Goal: Navigation & Orientation: Find specific page/section

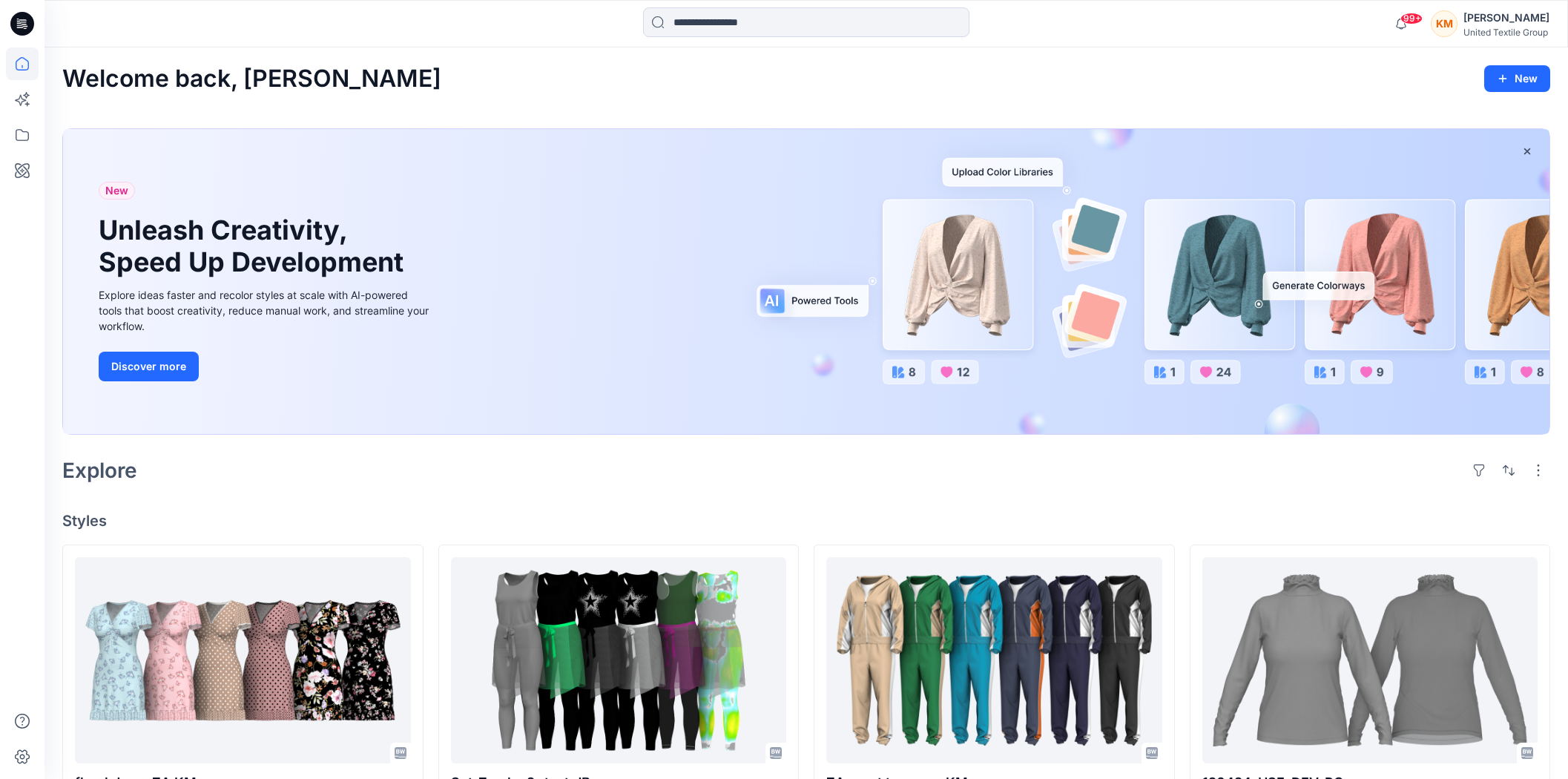
scroll to position [3059, 0]
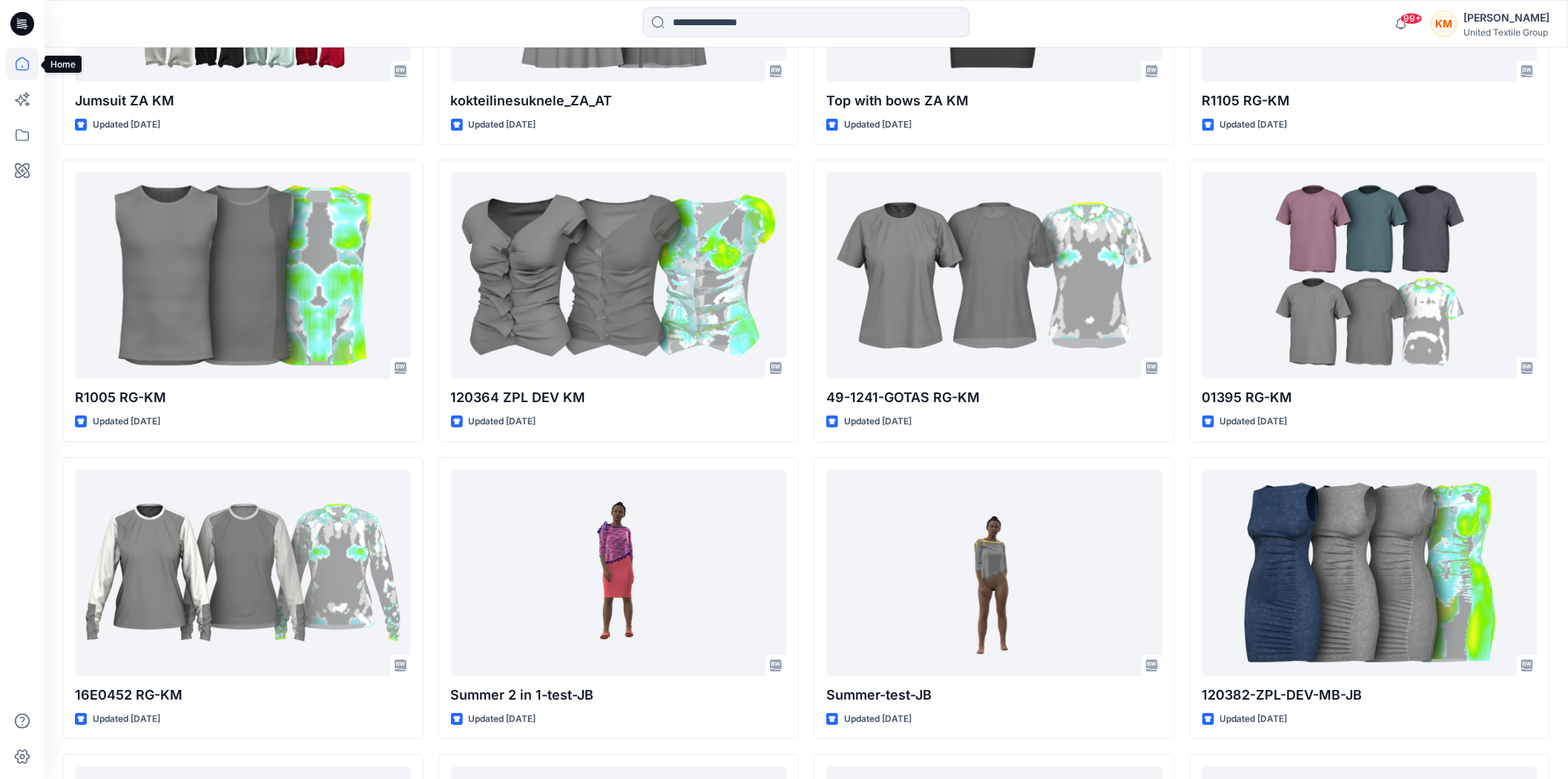
click at [26, 62] on icon at bounding box center [22, 64] width 33 height 33
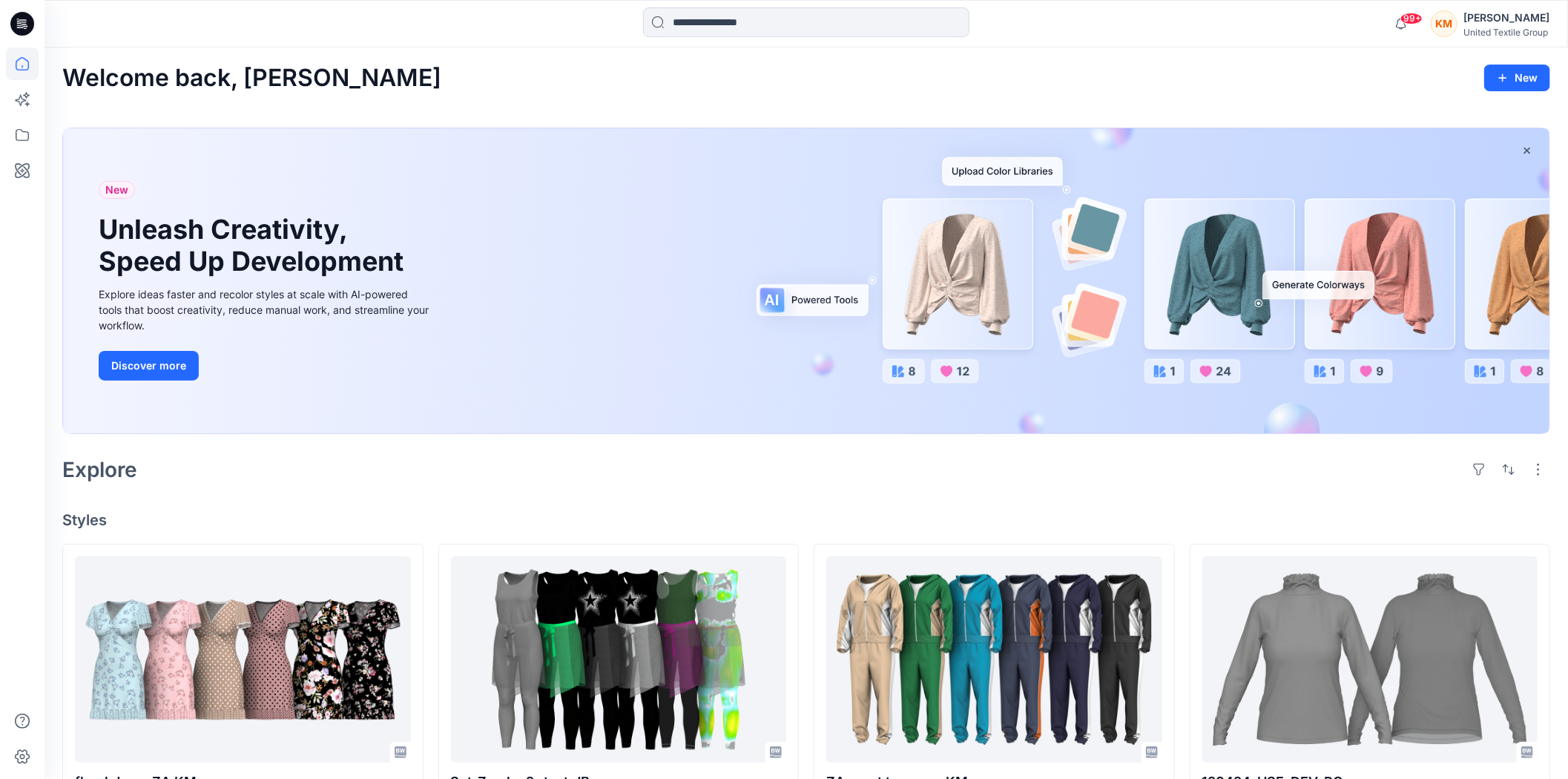
scroll to position [0, 0]
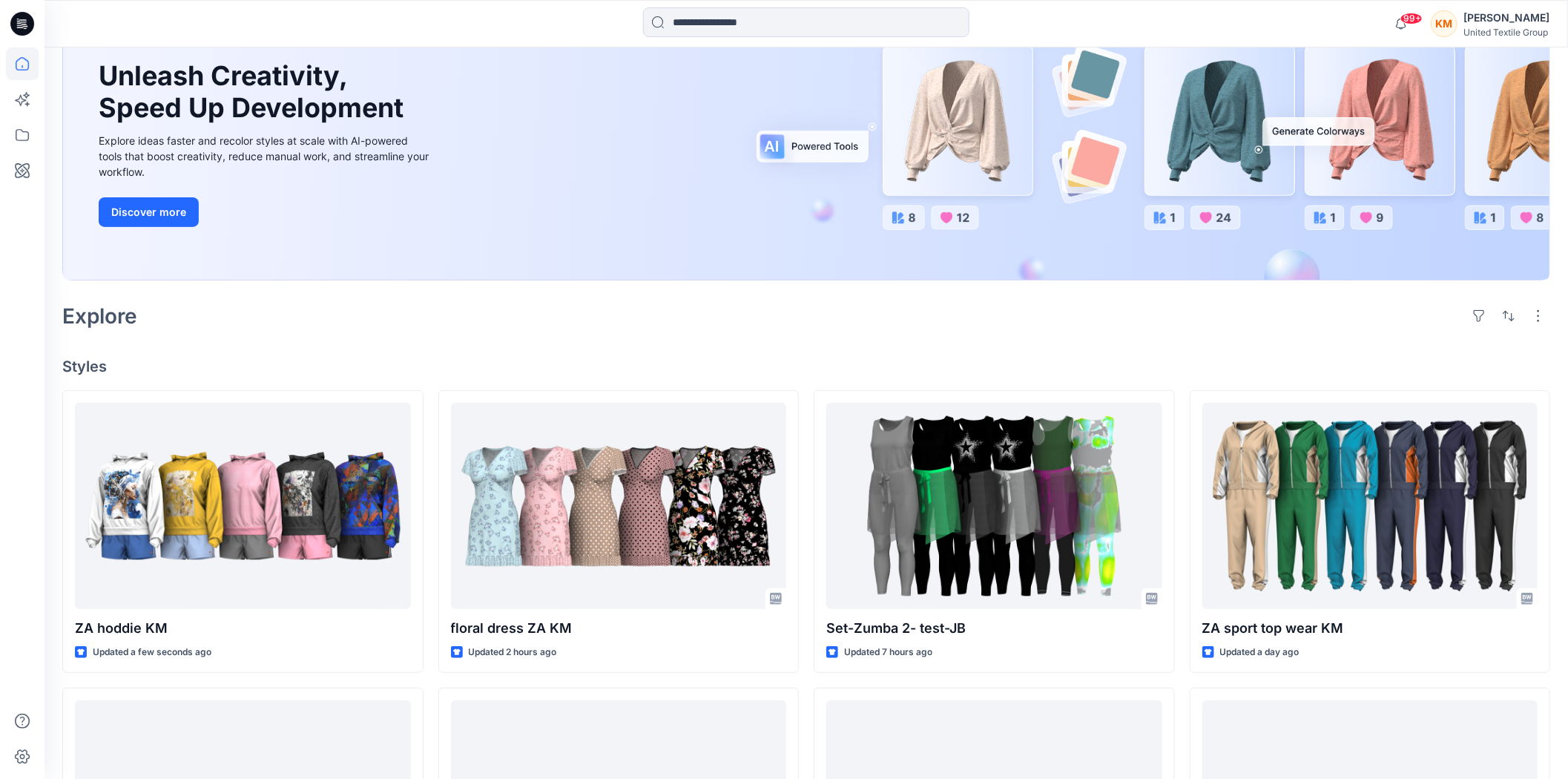
scroll to position [165, 0]
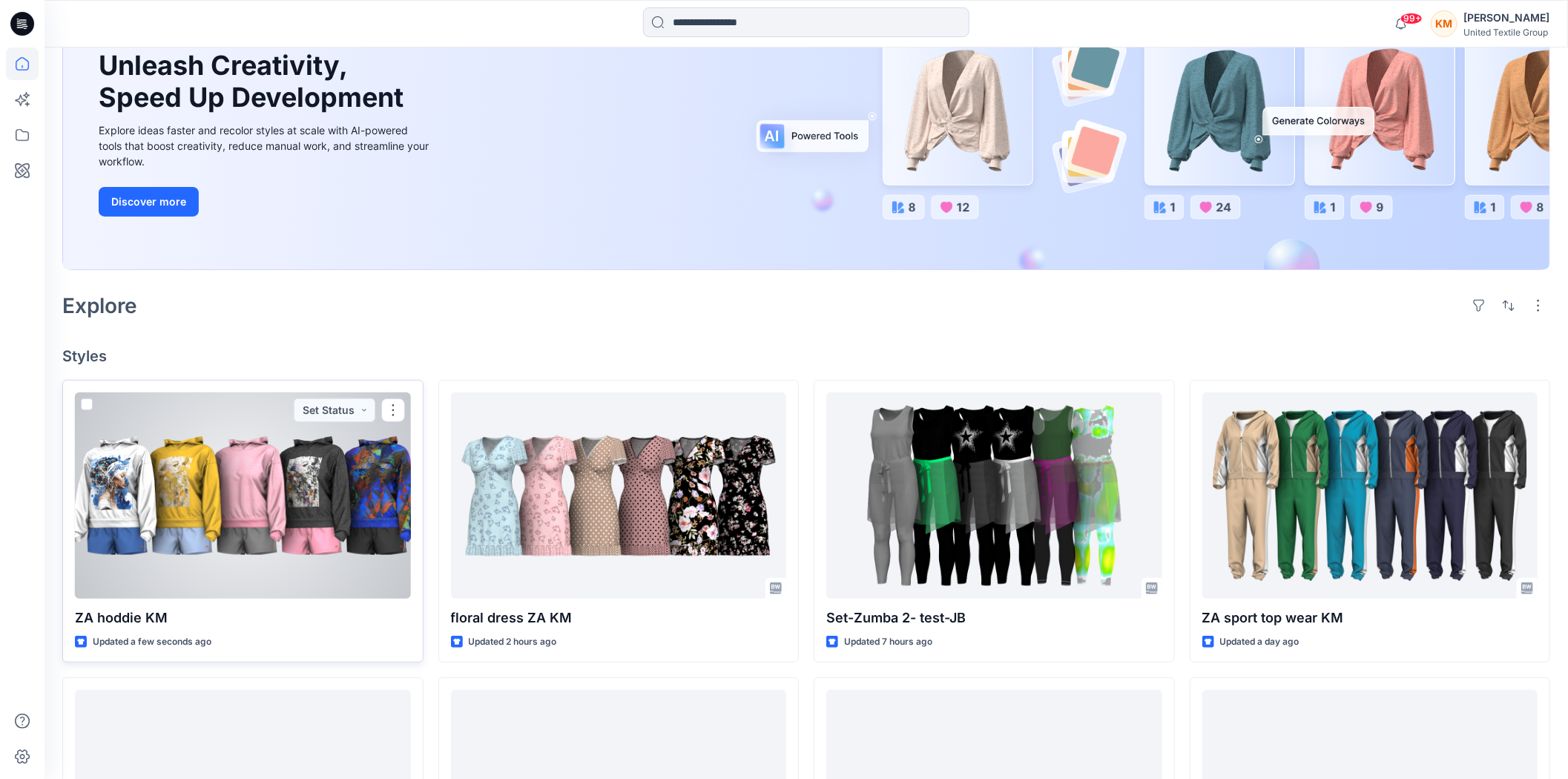
click at [256, 487] on div at bounding box center [242, 495] width 336 height 206
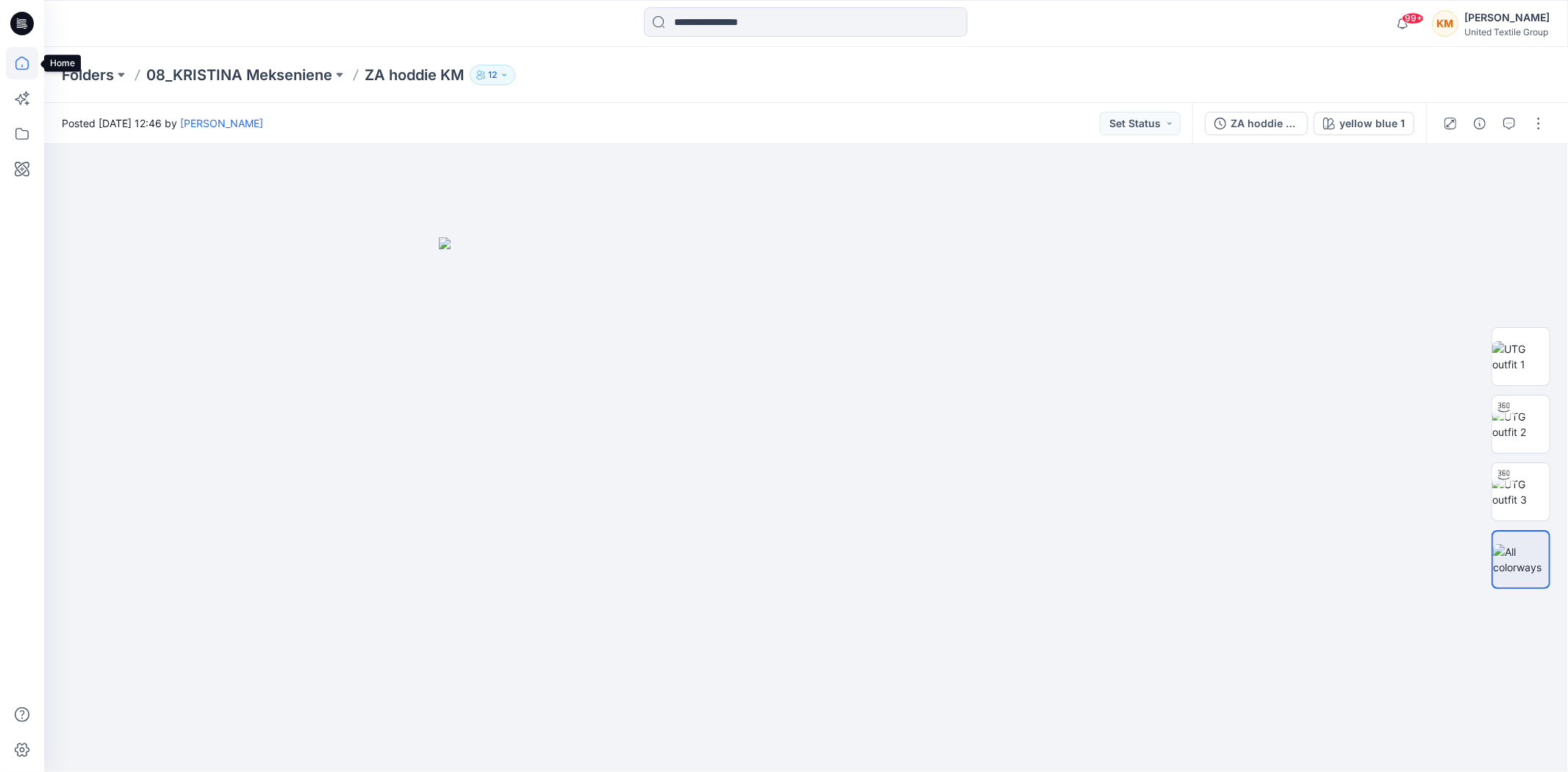
click at [13, 61] on icon at bounding box center [22, 63] width 32 height 32
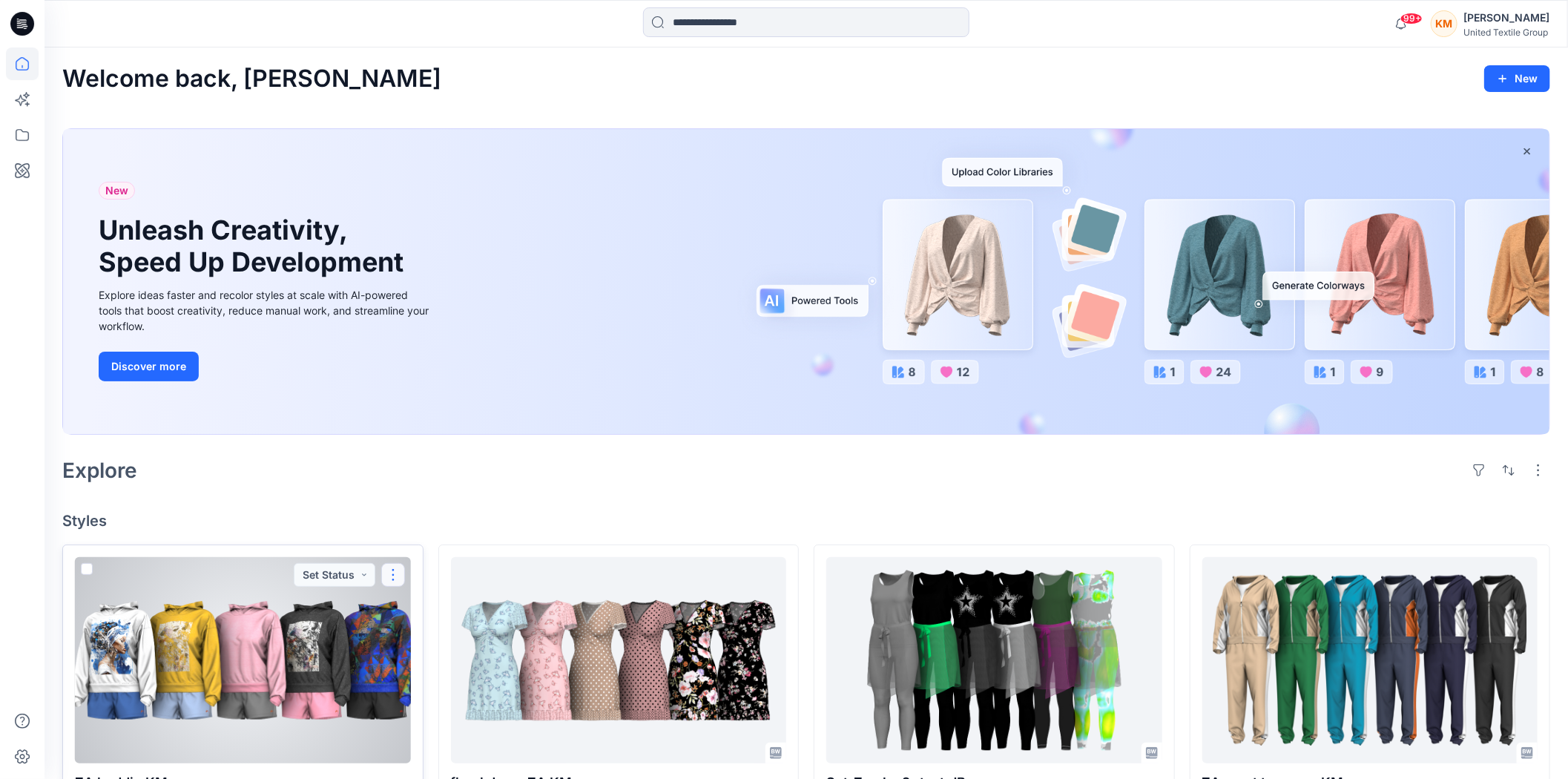
click at [389, 575] on button "button" at bounding box center [393, 575] width 23 height 23
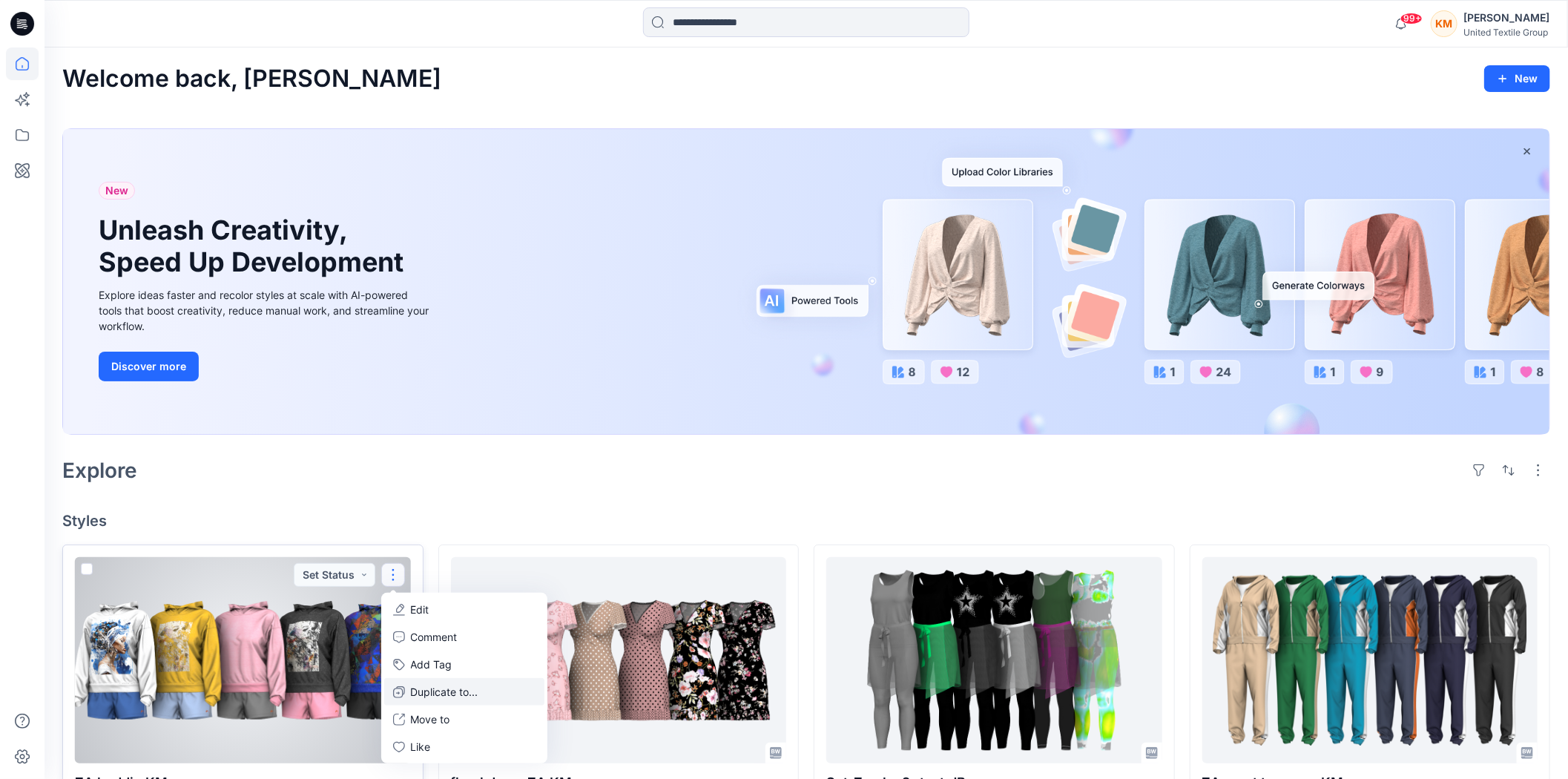
click at [441, 693] on p "Duplicate to..." at bounding box center [445, 691] width 68 height 16
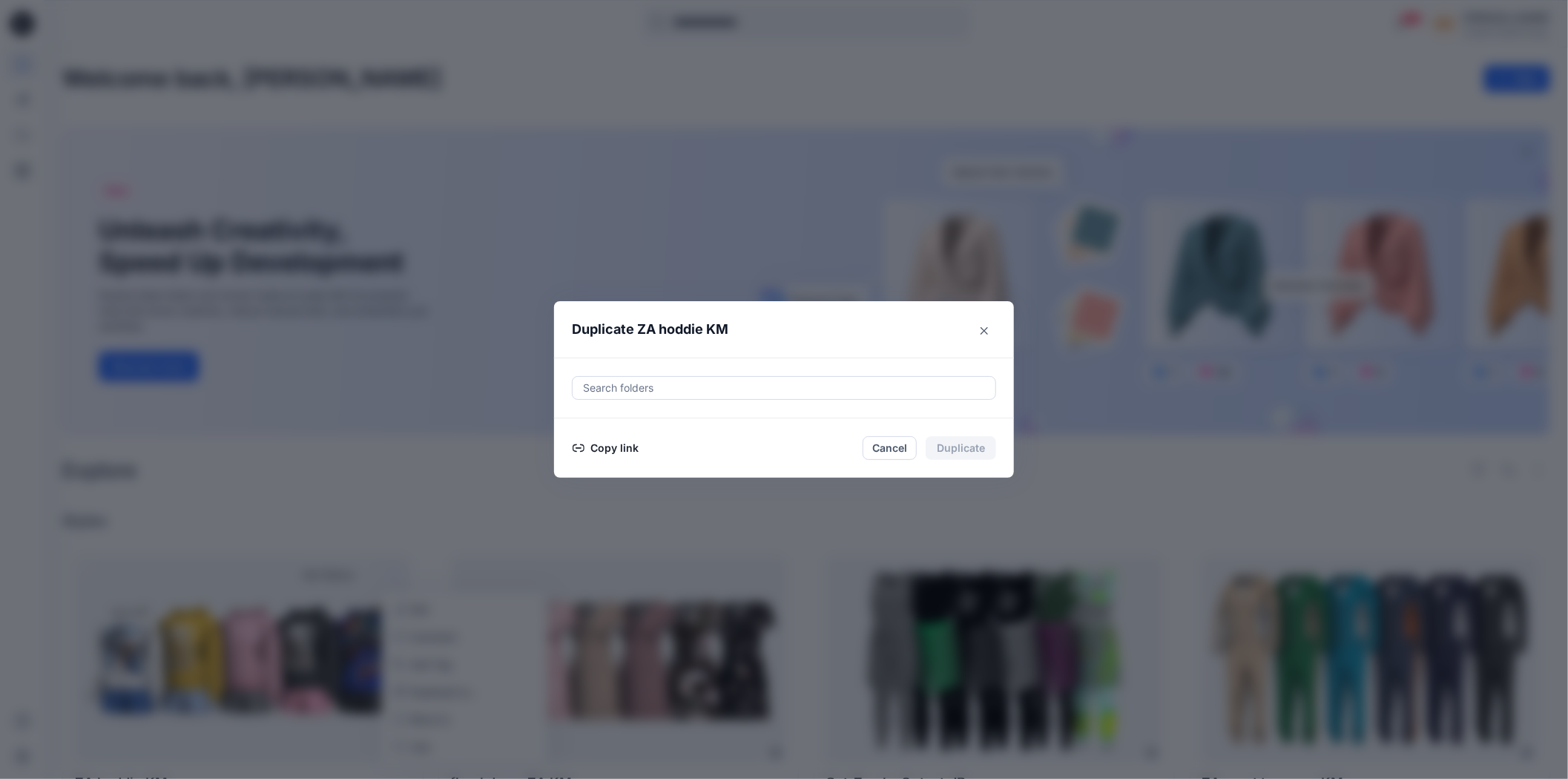
click at [609, 449] on button "Copy link" at bounding box center [606, 447] width 68 height 18
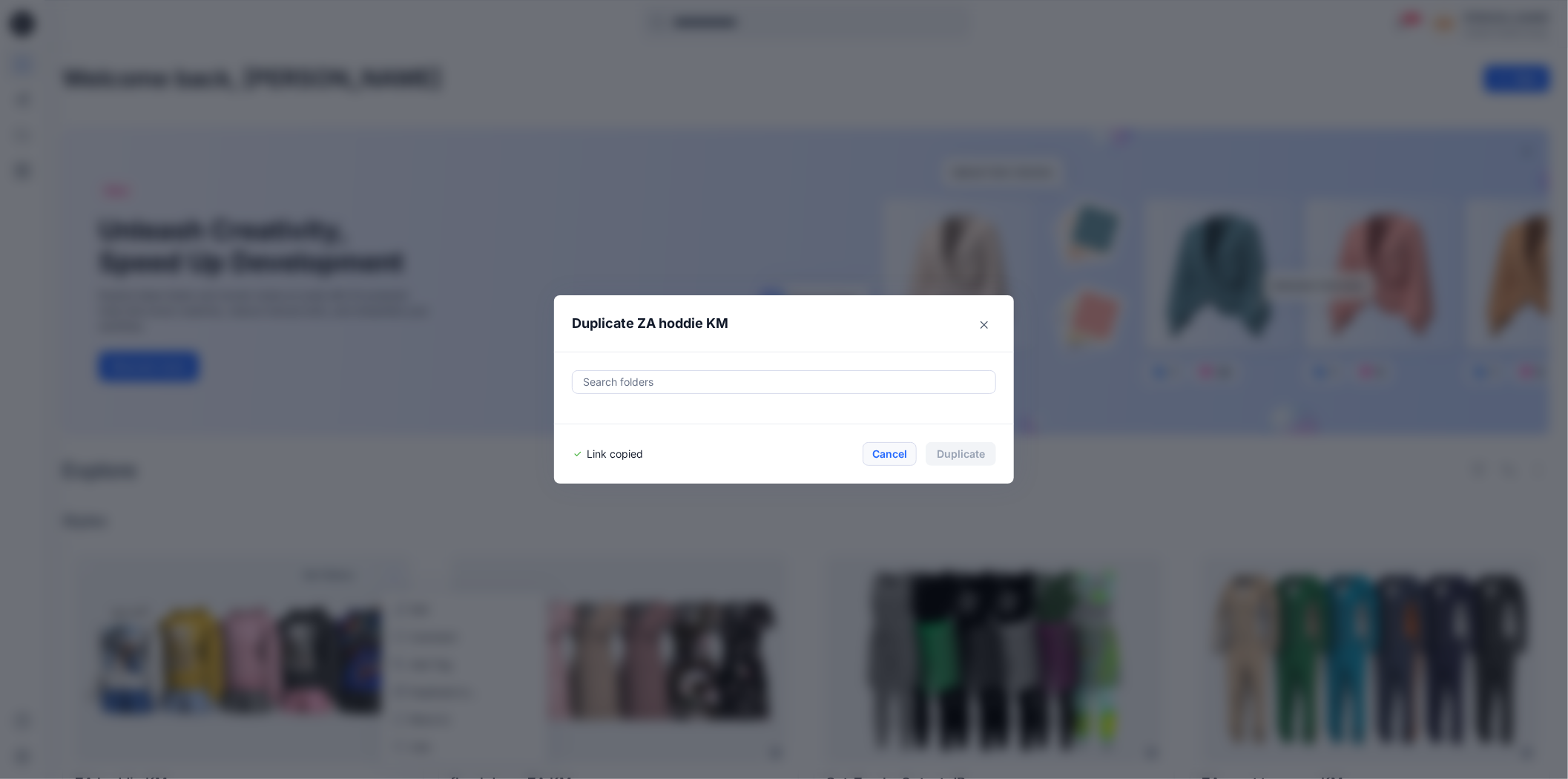
click at [901, 450] on button "Cancel" at bounding box center [890, 454] width 54 height 23
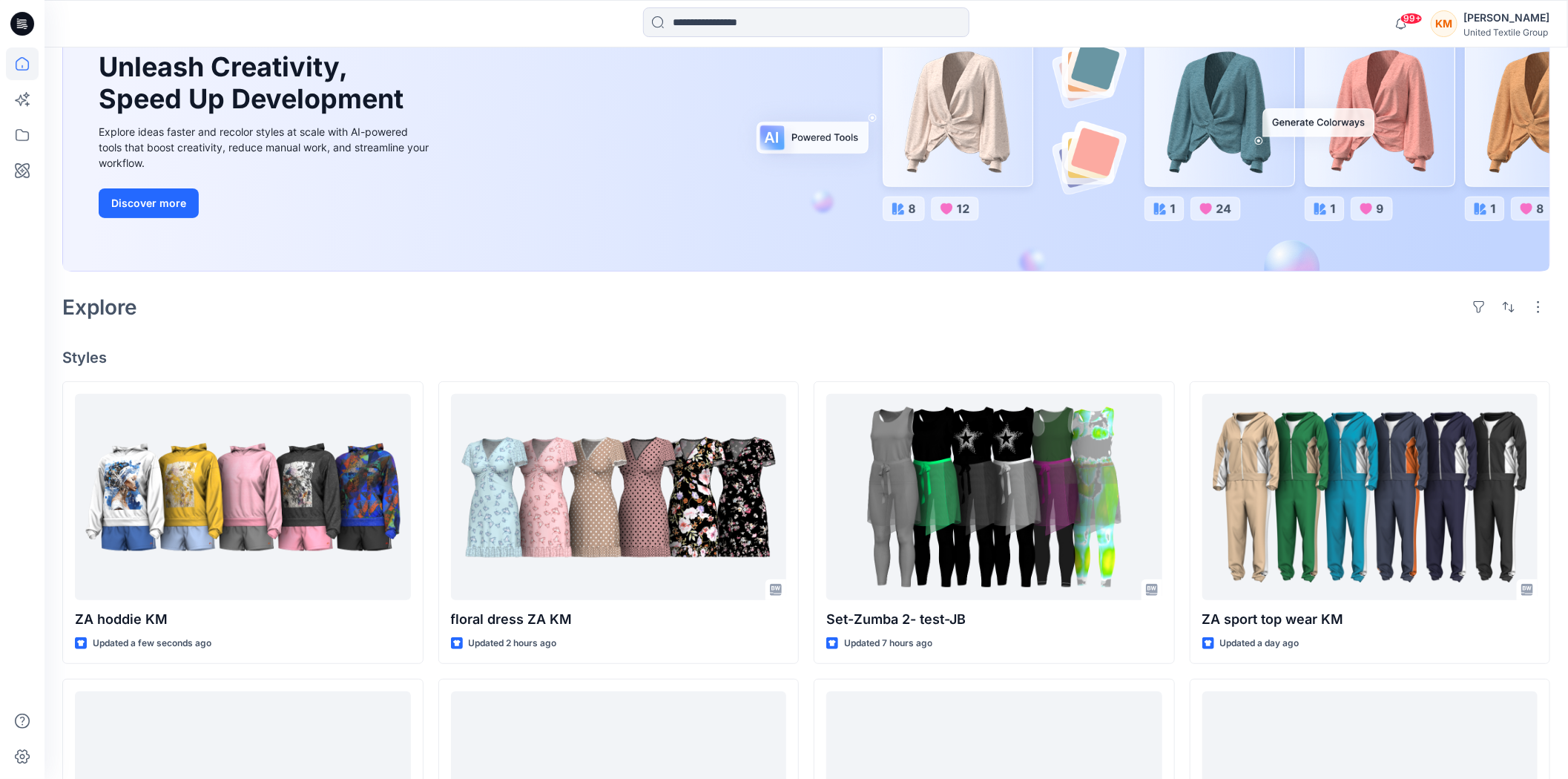
scroll to position [165, 0]
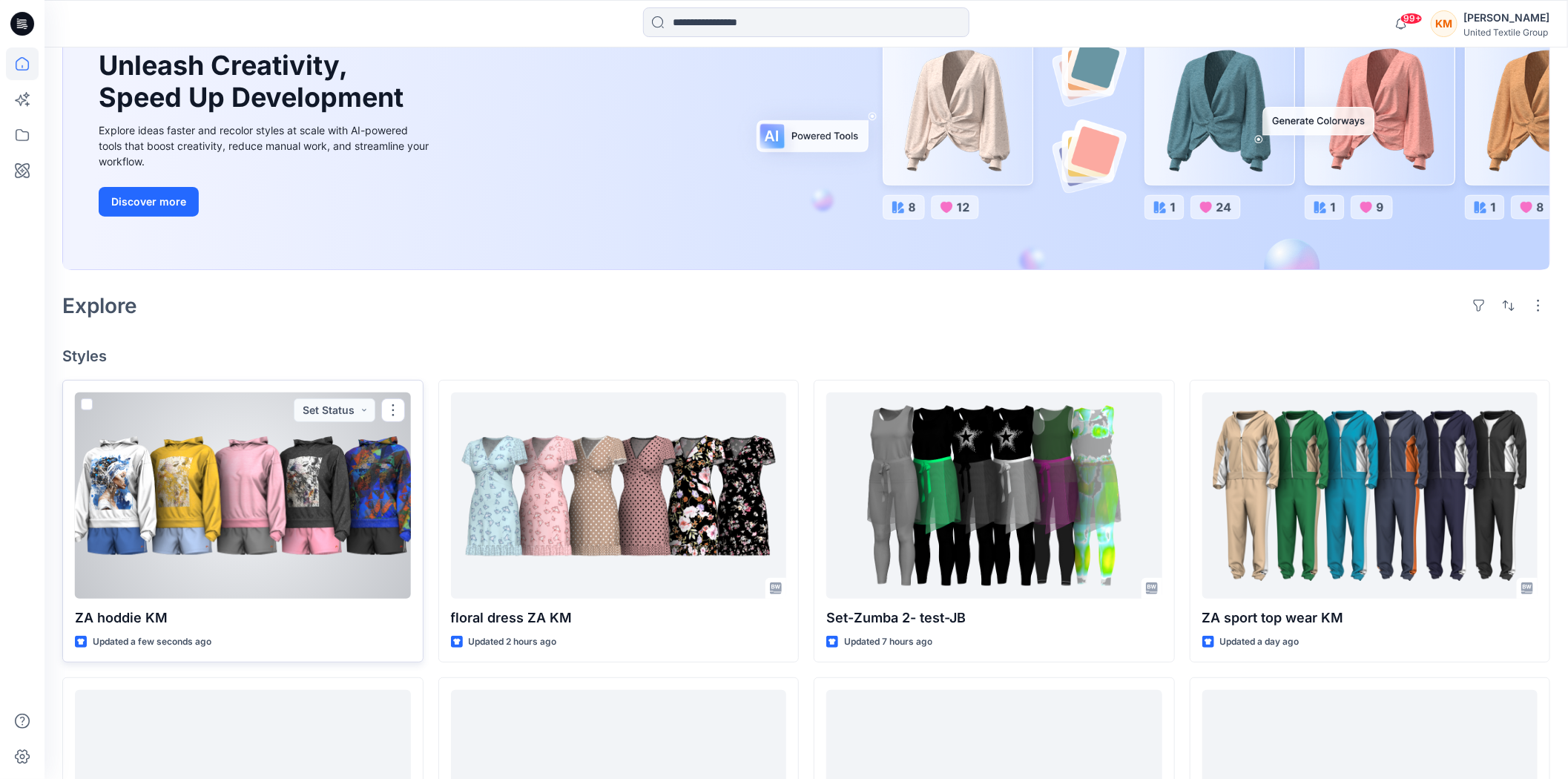
click at [273, 493] on div at bounding box center [242, 495] width 336 height 206
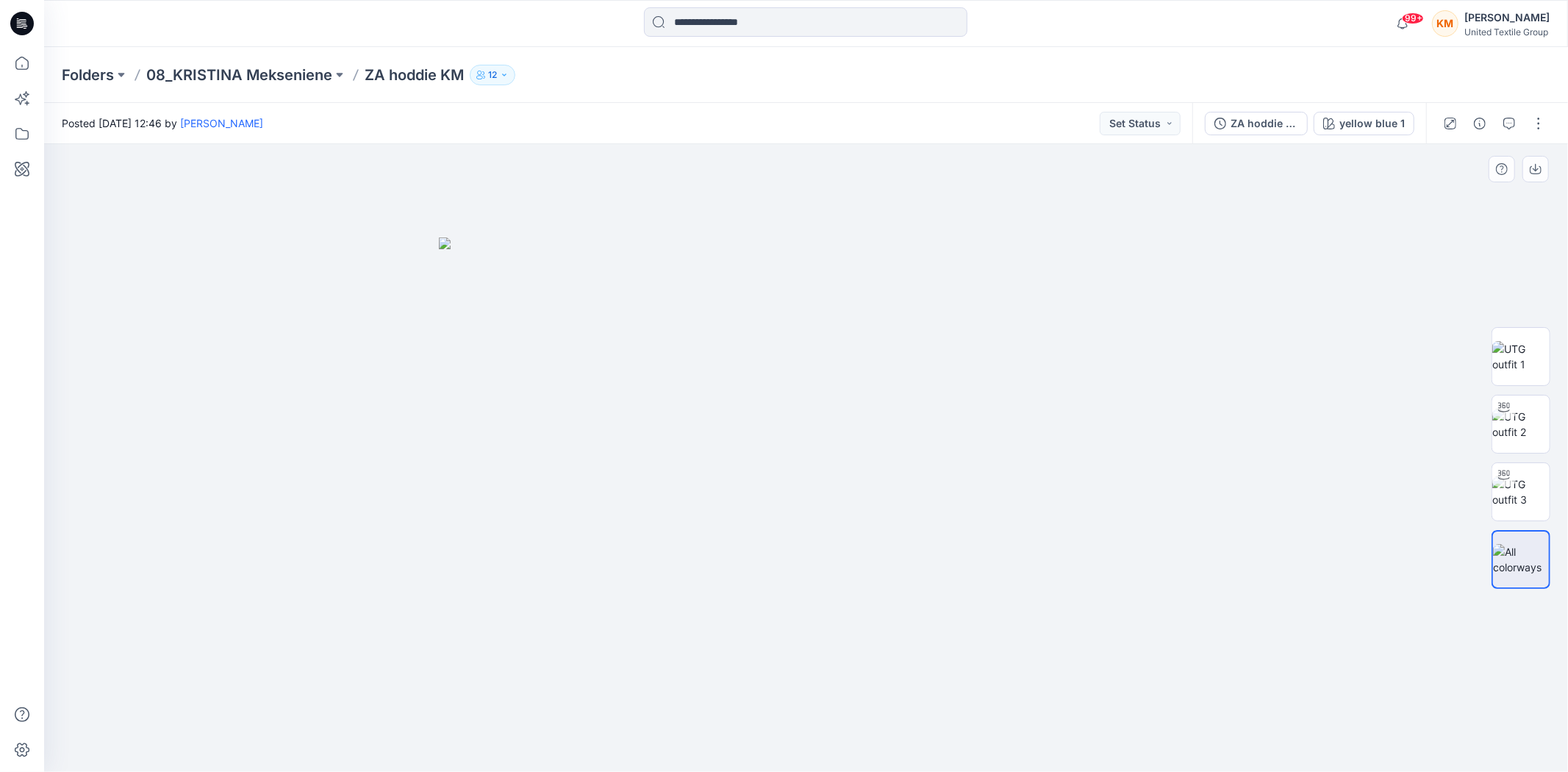
click at [813, 462] on img at bounding box center [807, 505] width 735 height 535
click at [1056, 658] on img at bounding box center [807, 505] width 735 height 535
click at [1364, 122] on div "yellow blue 1" at bounding box center [1371, 123] width 66 height 16
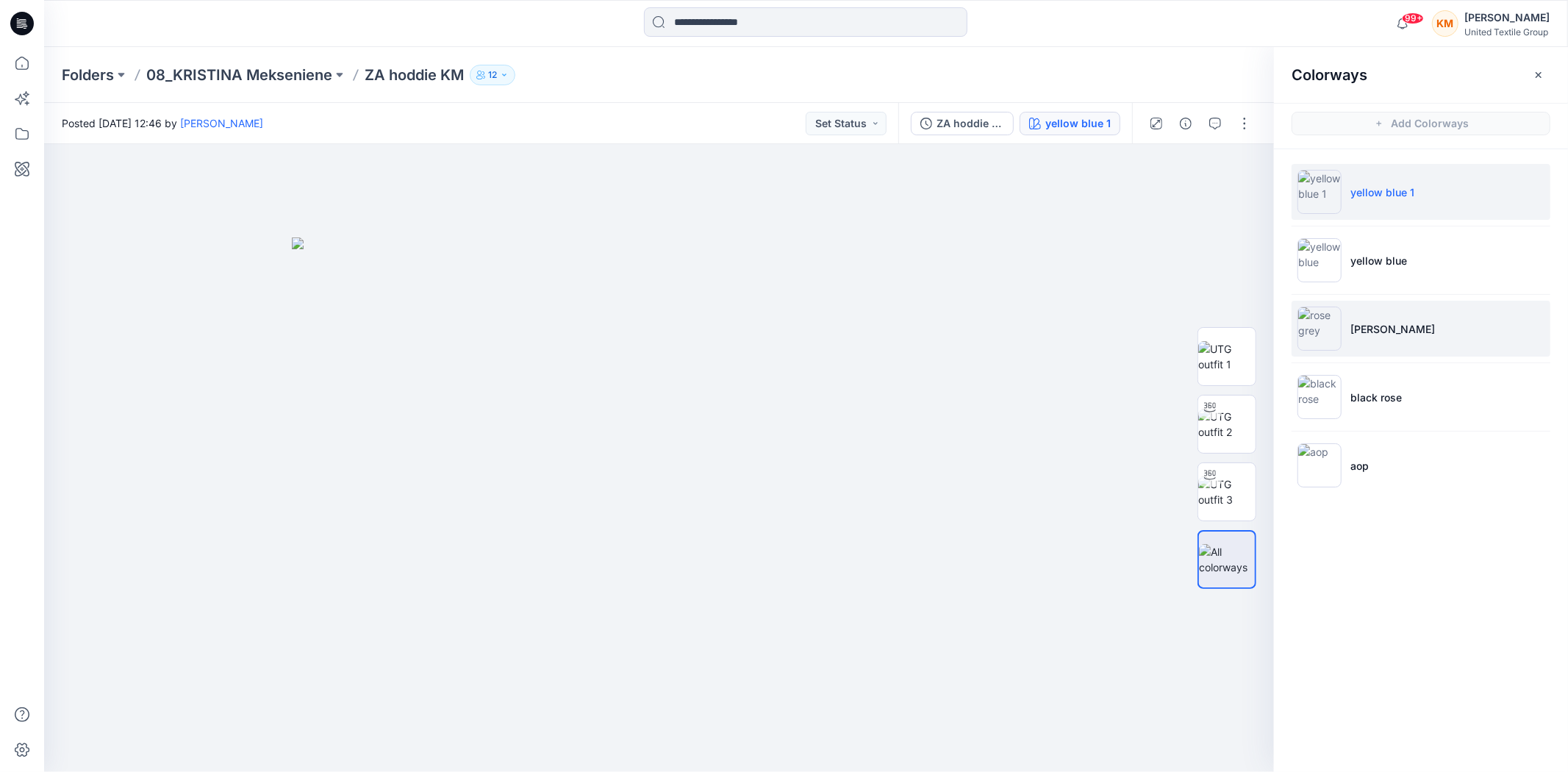
click at [1395, 325] on p "rose grey" at bounding box center [1393, 329] width 85 height 16
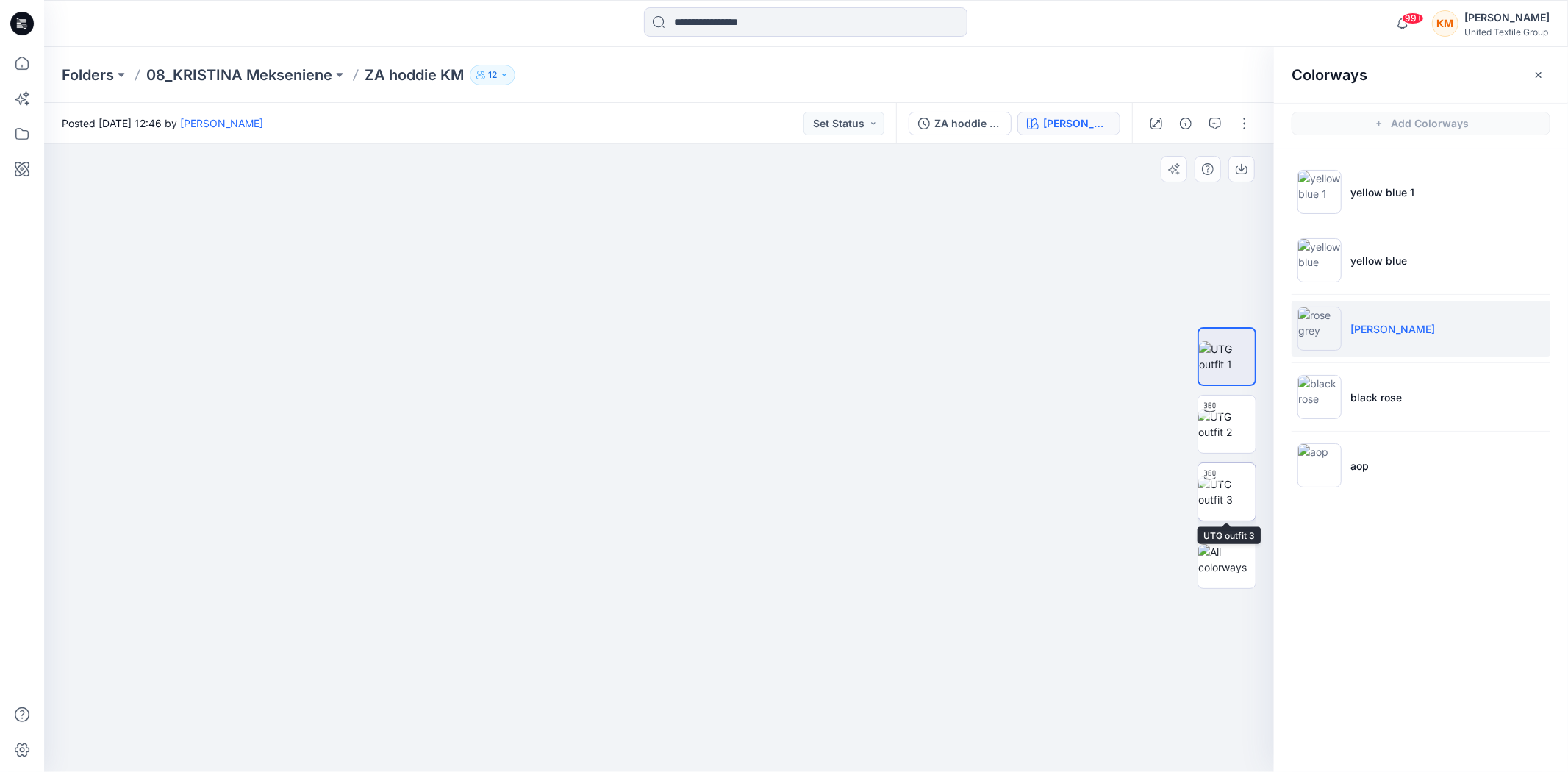
click at [1222, 488] on img at bounding box center [1226, 491] width 57 height 31
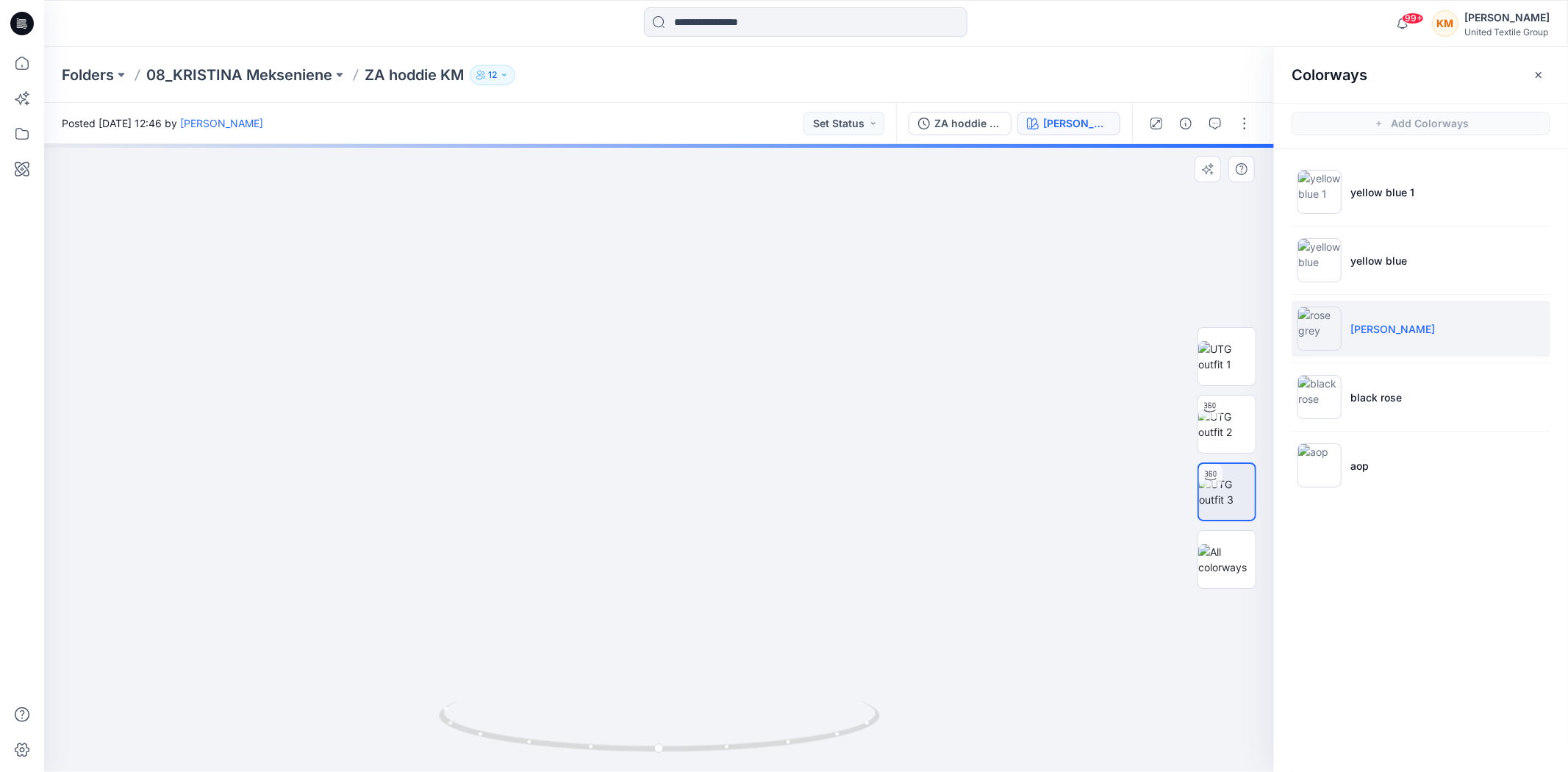
drag, startPoint x: 691, startPoint y: 296, endPoint x: 696, endPoint y: 486, distance: 190.1
click at [696, 486] on img at bounding box center [667, 368] width 1351 height 806
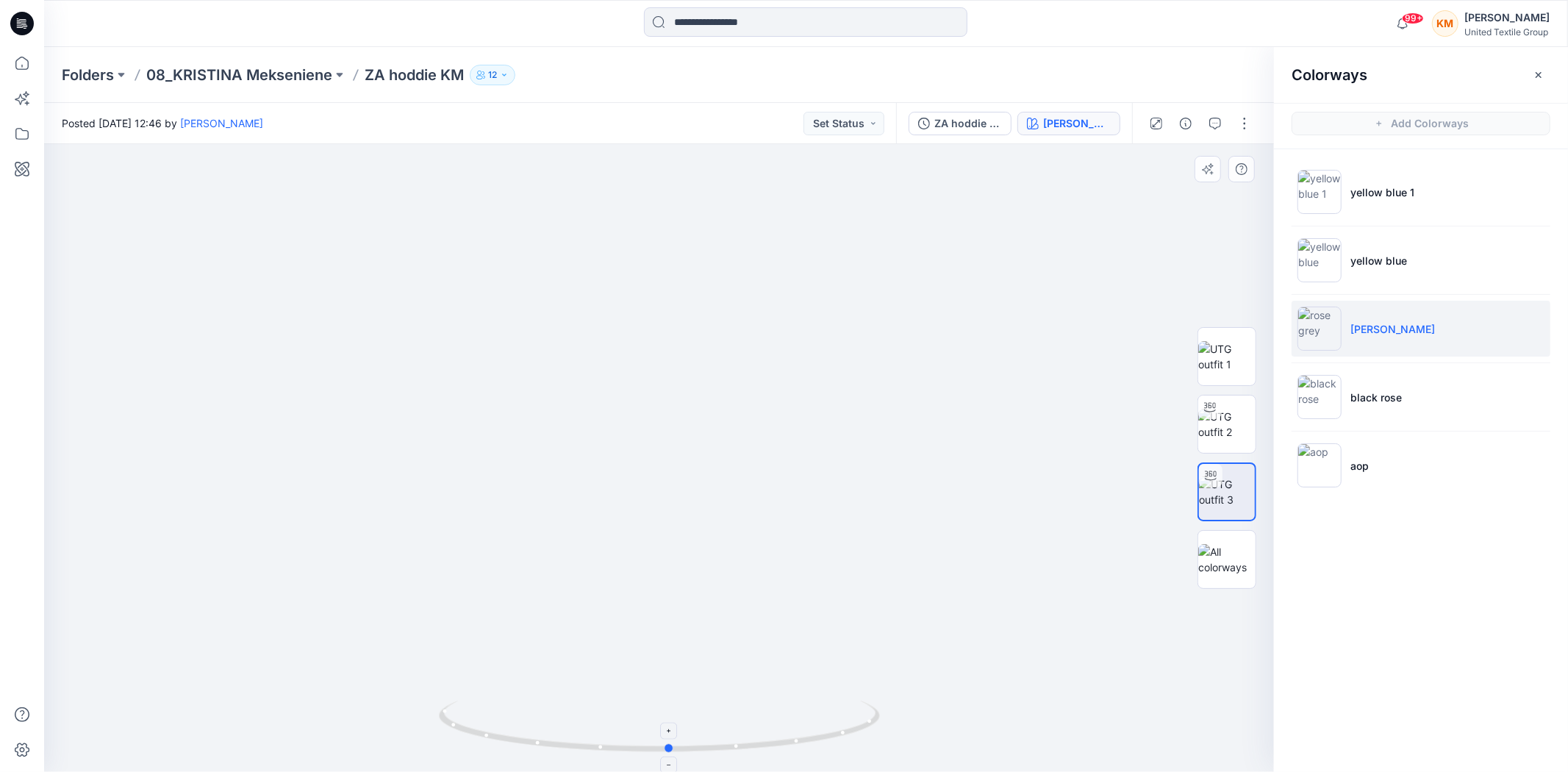
drag, startPoint x: 774, startPoint y: 750, endPoint x: 784, endPoint y: 729, distance: 23.3
click at [784, 734] on icon at bounding box center [662, 728] width 445 height 55
click at [12, 52] on icon at bounding box center [22, 63] width 32 height 32
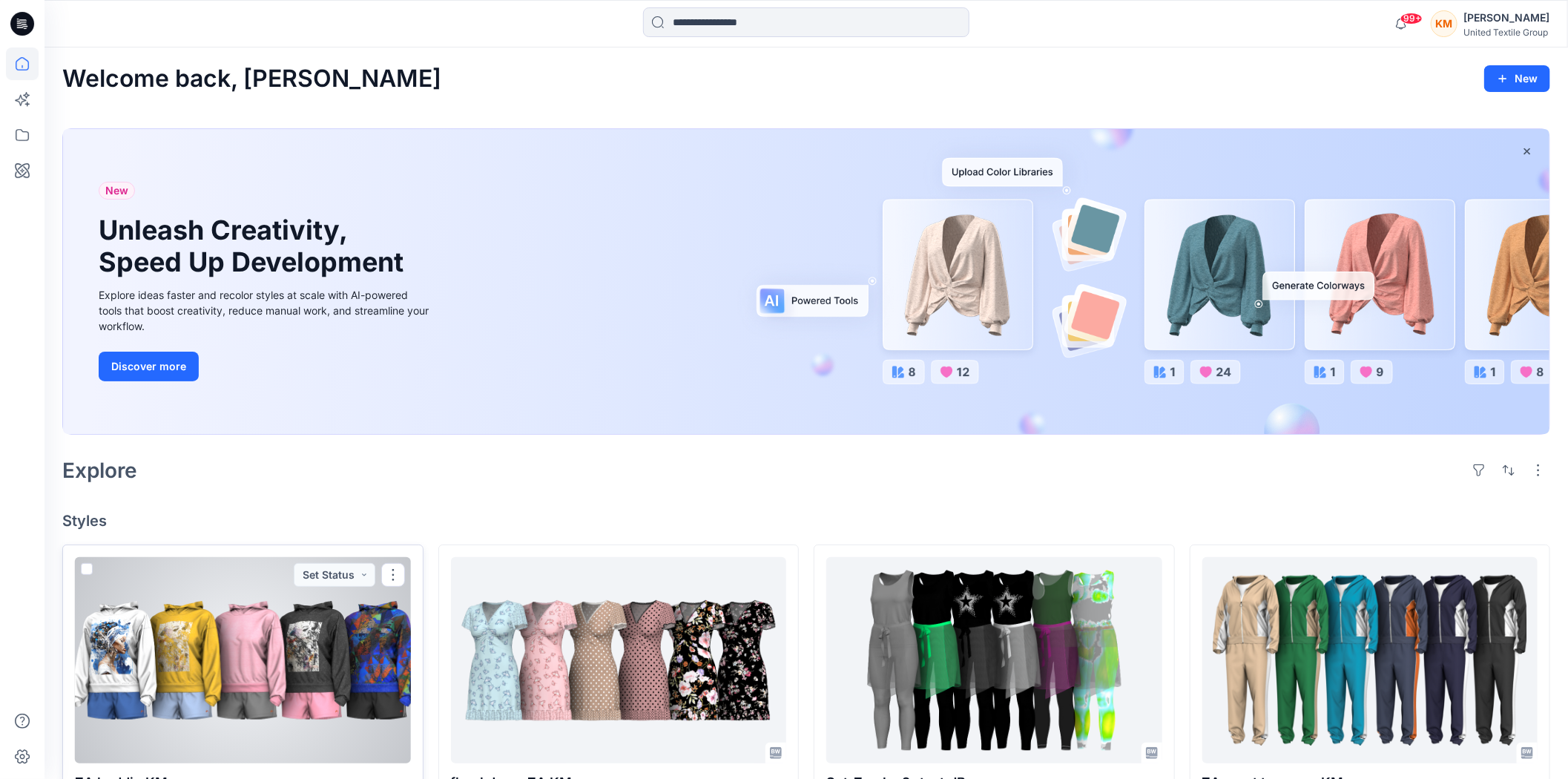
click at [261, 652] on div at bounding box center [242, 660] width 336 height 206
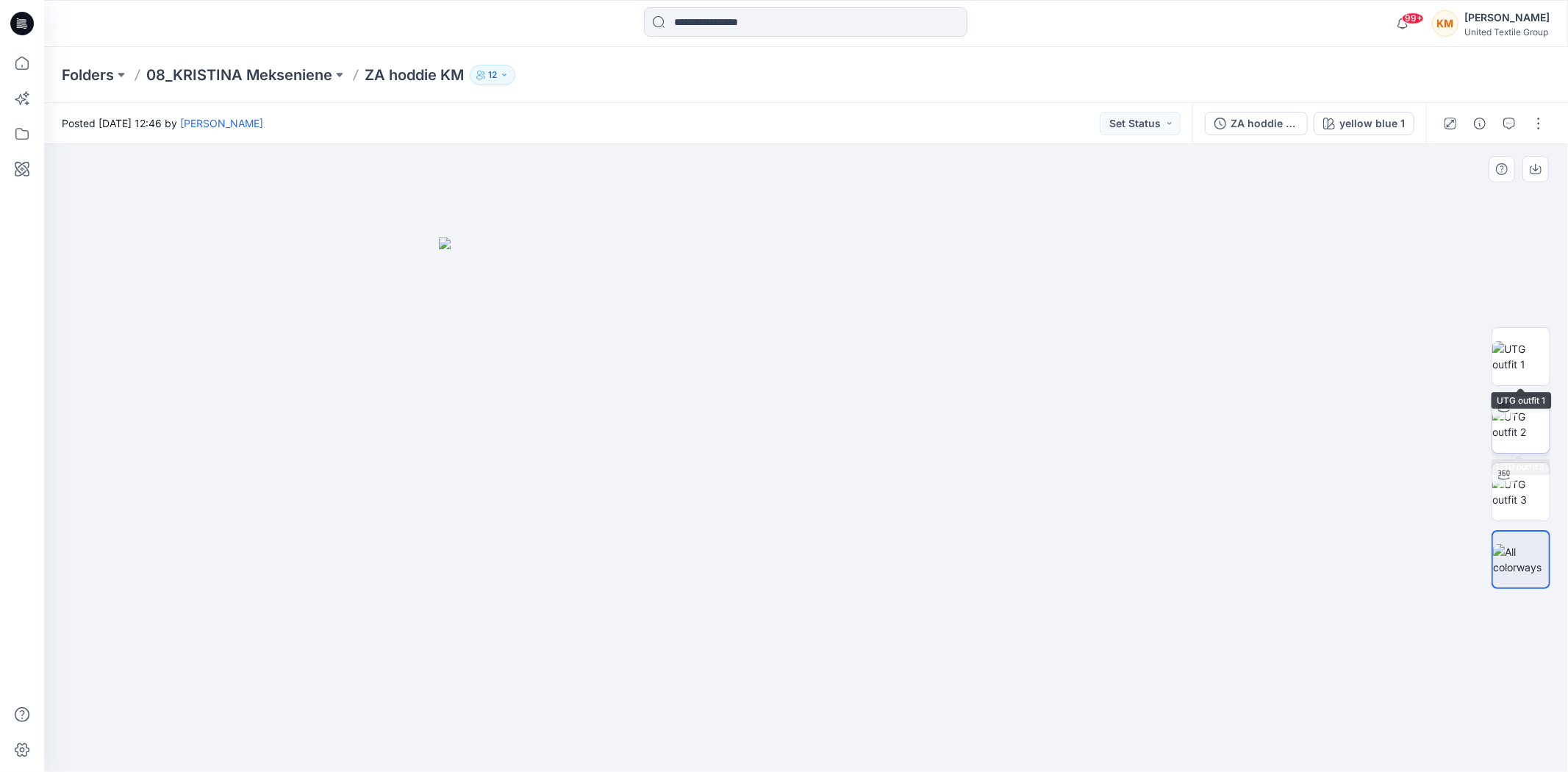
click at [1531, 420] on img at bounding box center [1521, 423] width 57 height 31
drag, startPoint x: 921, startPoint y: 745, endPoint x: 912, endPoint y: 730, distance: 17.5
click at [912, 730] on icon at bounding box center [808, 728] width 445 height 55
click at [15, 52] on icon at bounding box center [22, 63] width 32 height 32
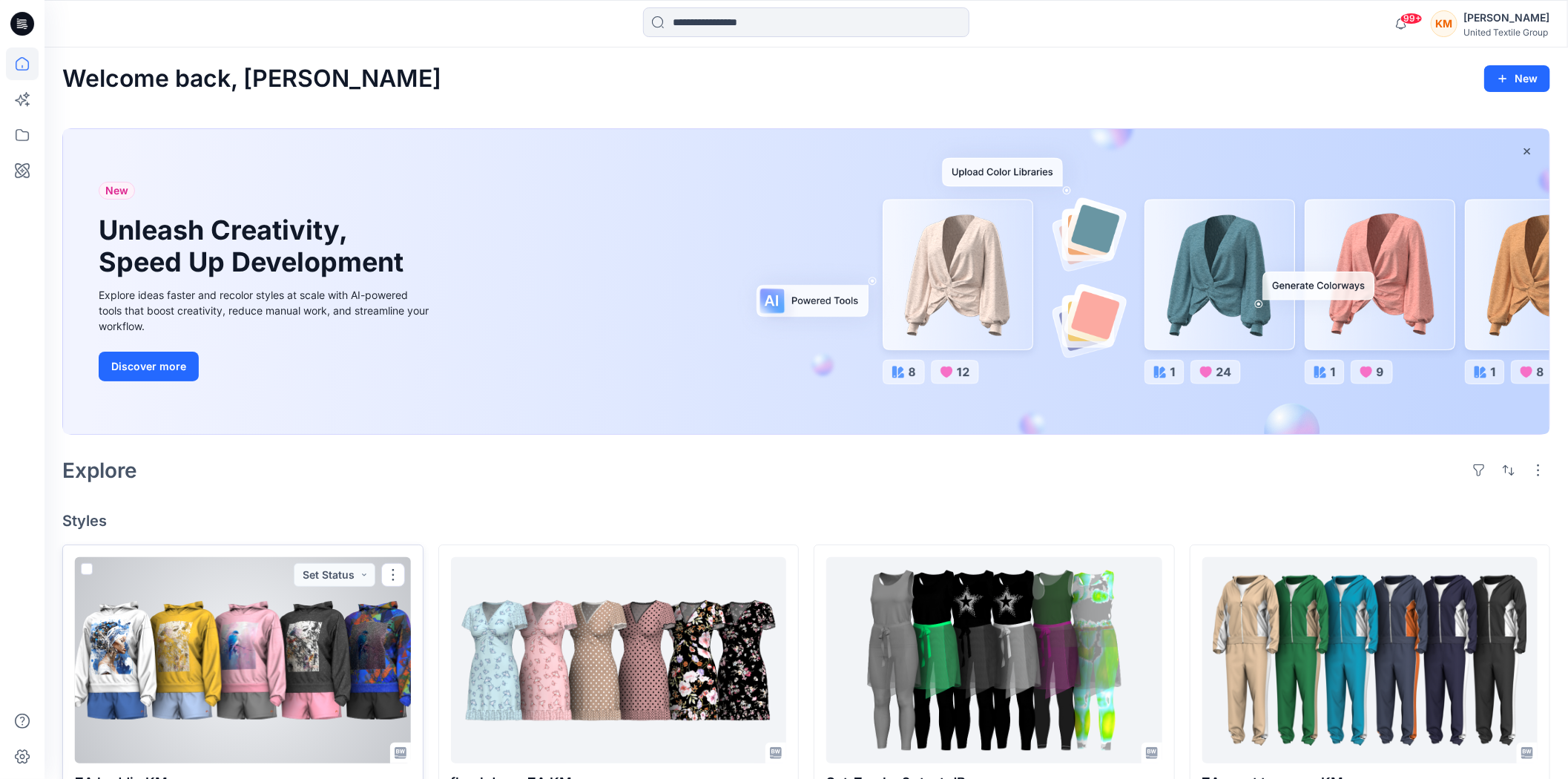
click at [285, 627] on div at bounding box center [242, 660] width 336 height 206
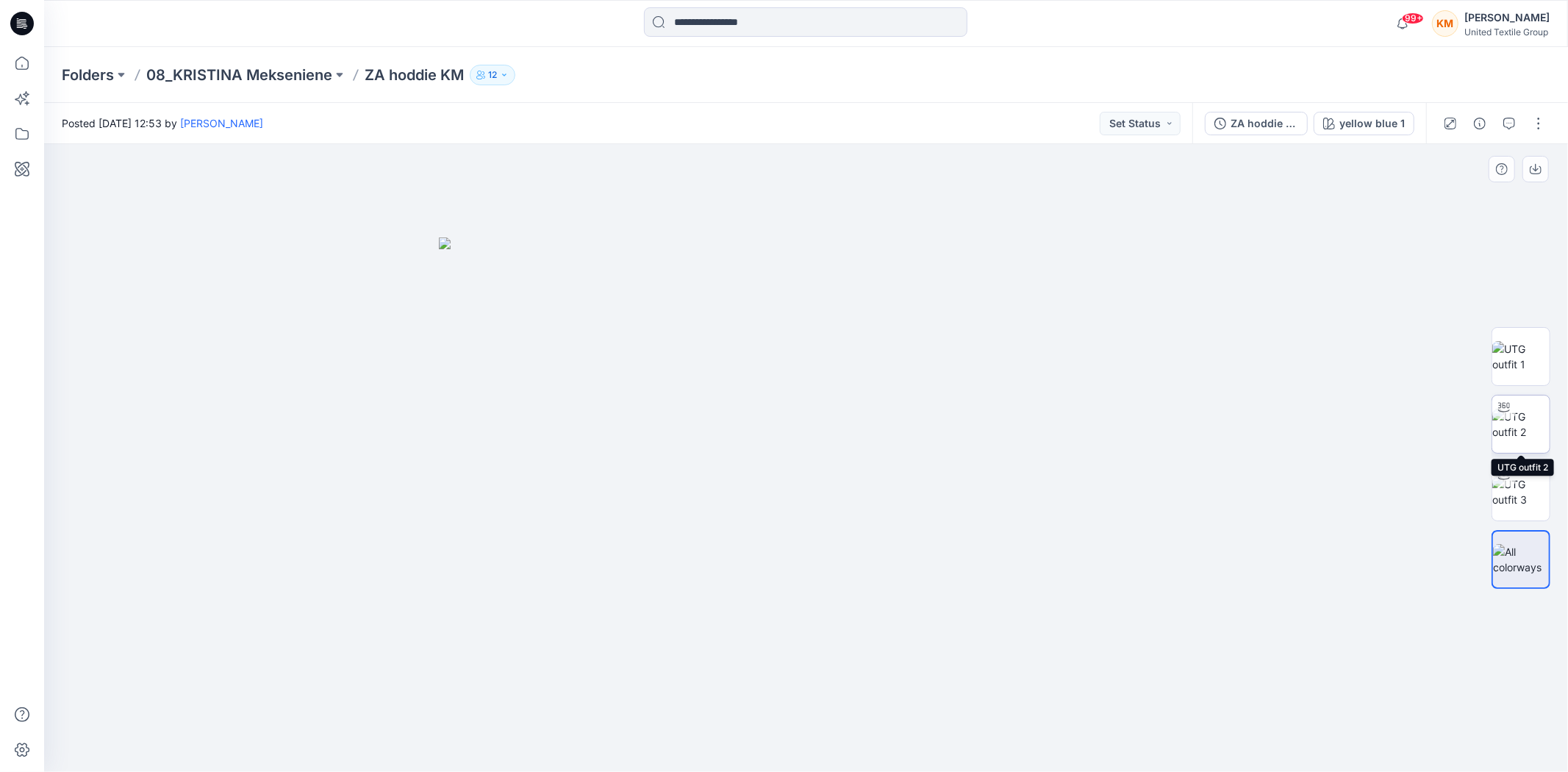
click at [1522, 427] on img at bounding box center [1521, 423] width 57 height 31
drag, startPoint x: 906, startPoint y: 747, endPoint x: 958, endPoint y: 716, distance: 60.5
click at [958, 716] on icon at bounding box center [808, 728] width 445 height 55
click at [13, 60] on icon at bounding box center [22, 63] width 32 height 32
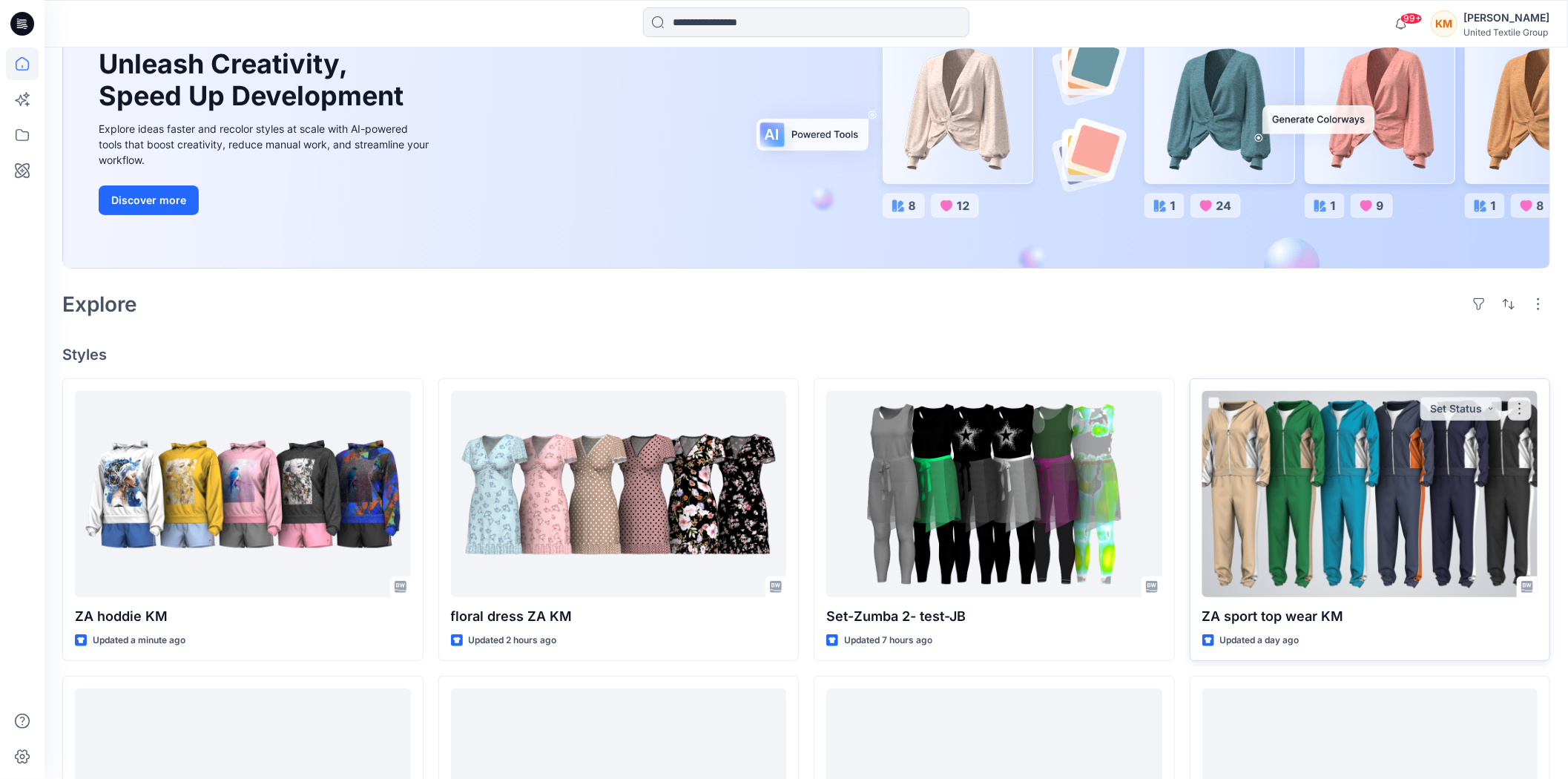
scroll to position [165, 0]
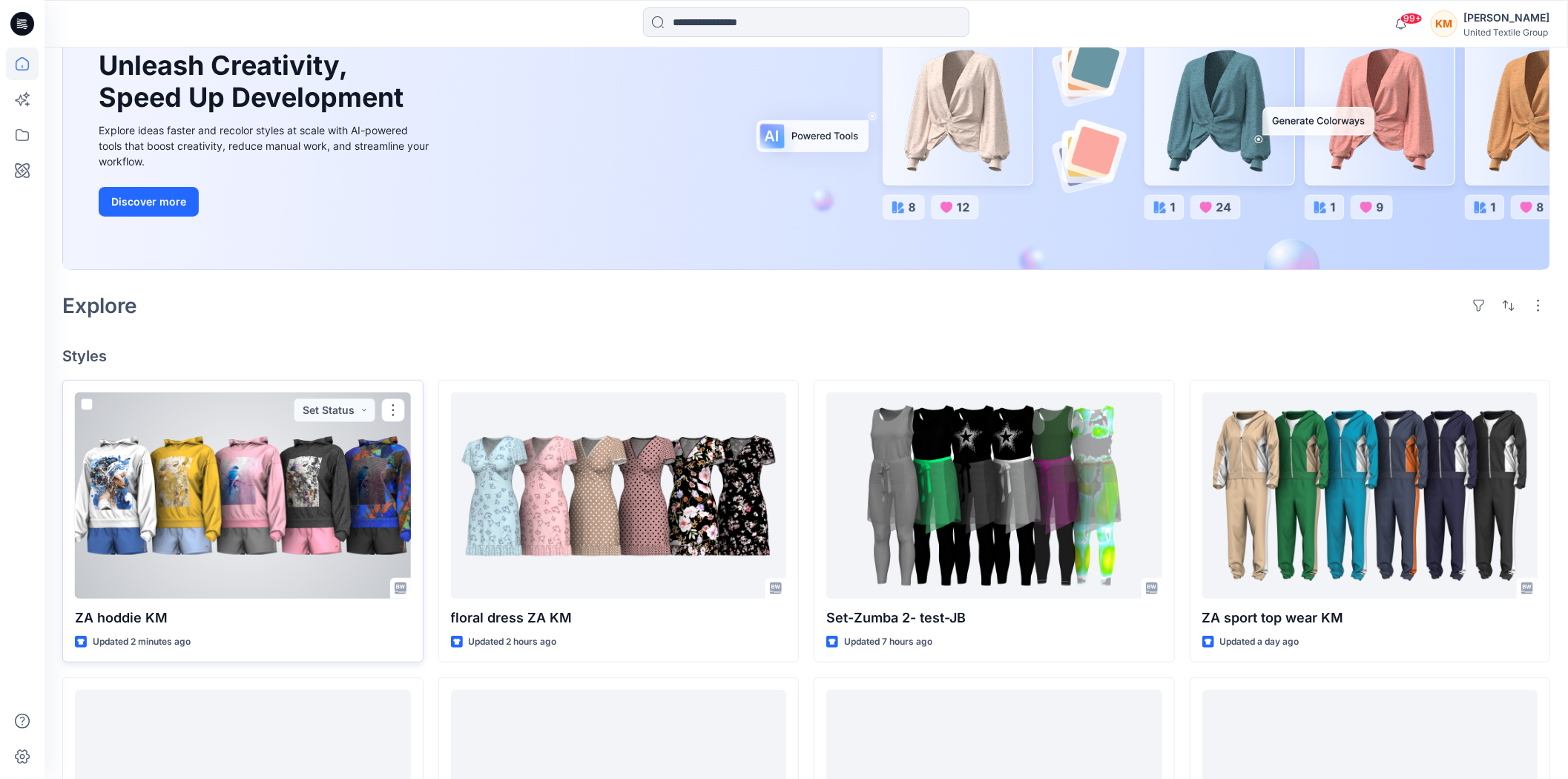
click at [290, 500] on div at bounding box center [242, 495] width 336 height 206
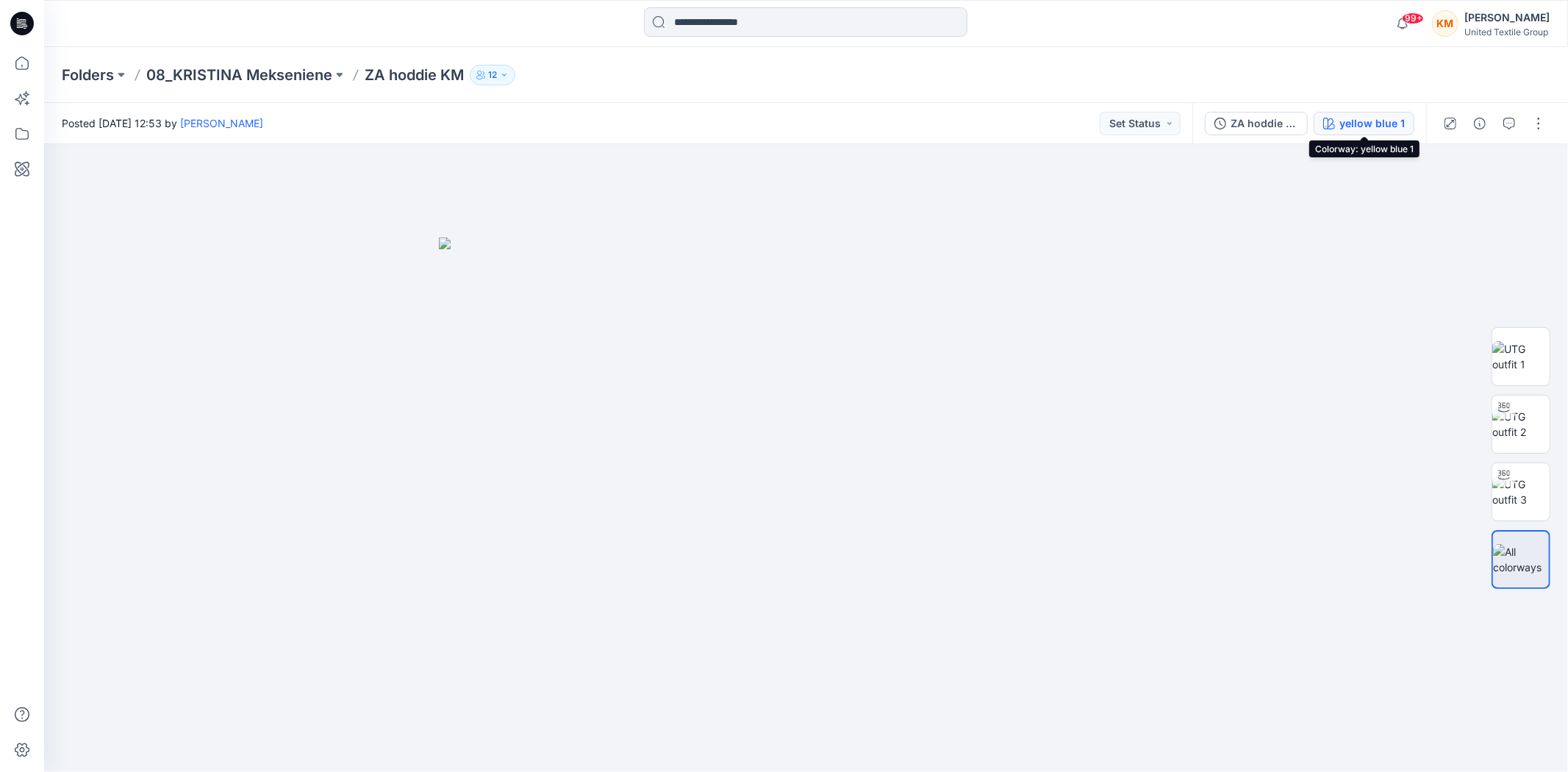
click at [1386, 122] on div "yellow blue 1" at bounding box center [1371, 123] width 66 height 16
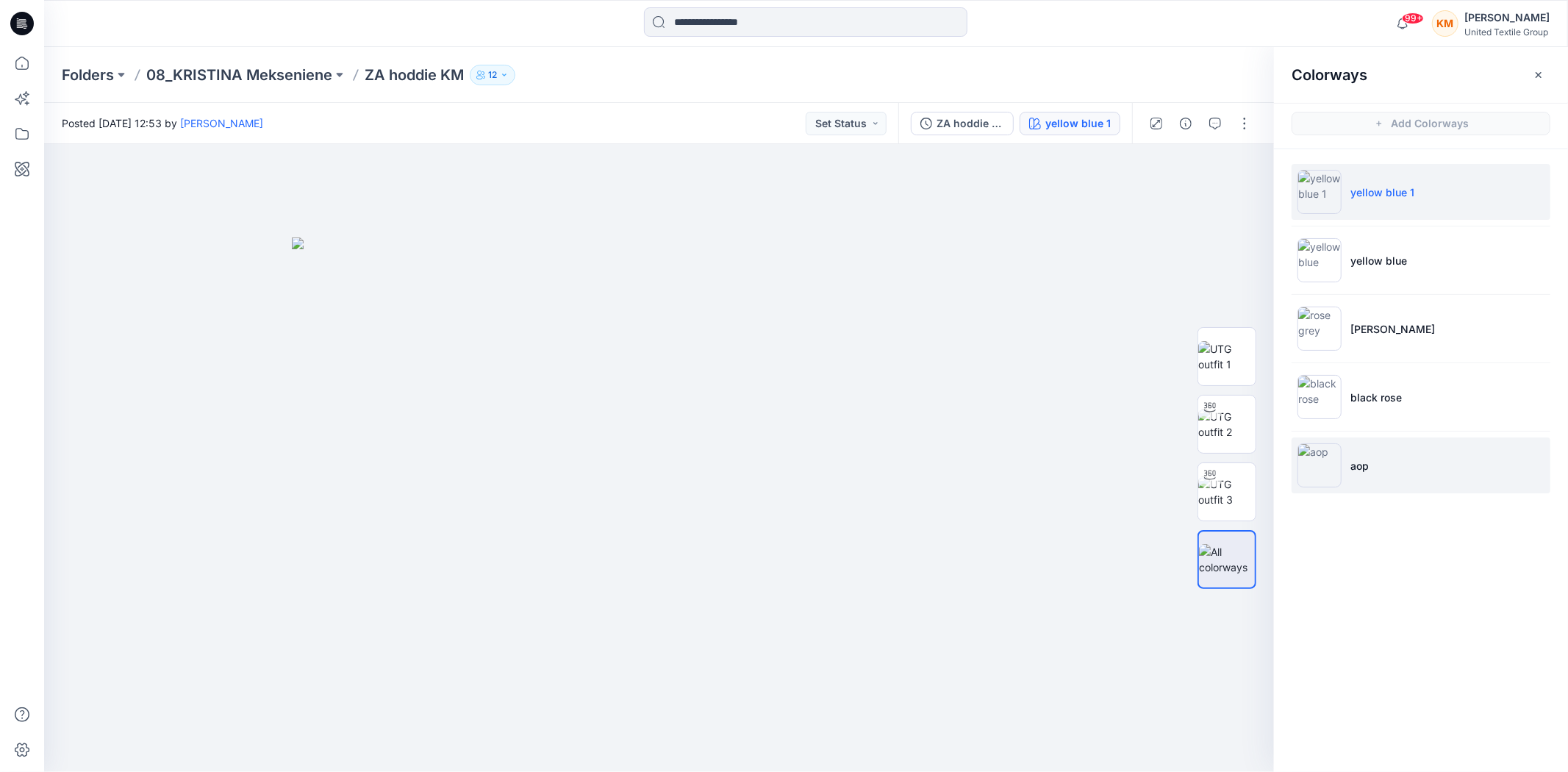
click at [1321, 452] on img at bounding box center [1319, 465] width 44 height 44
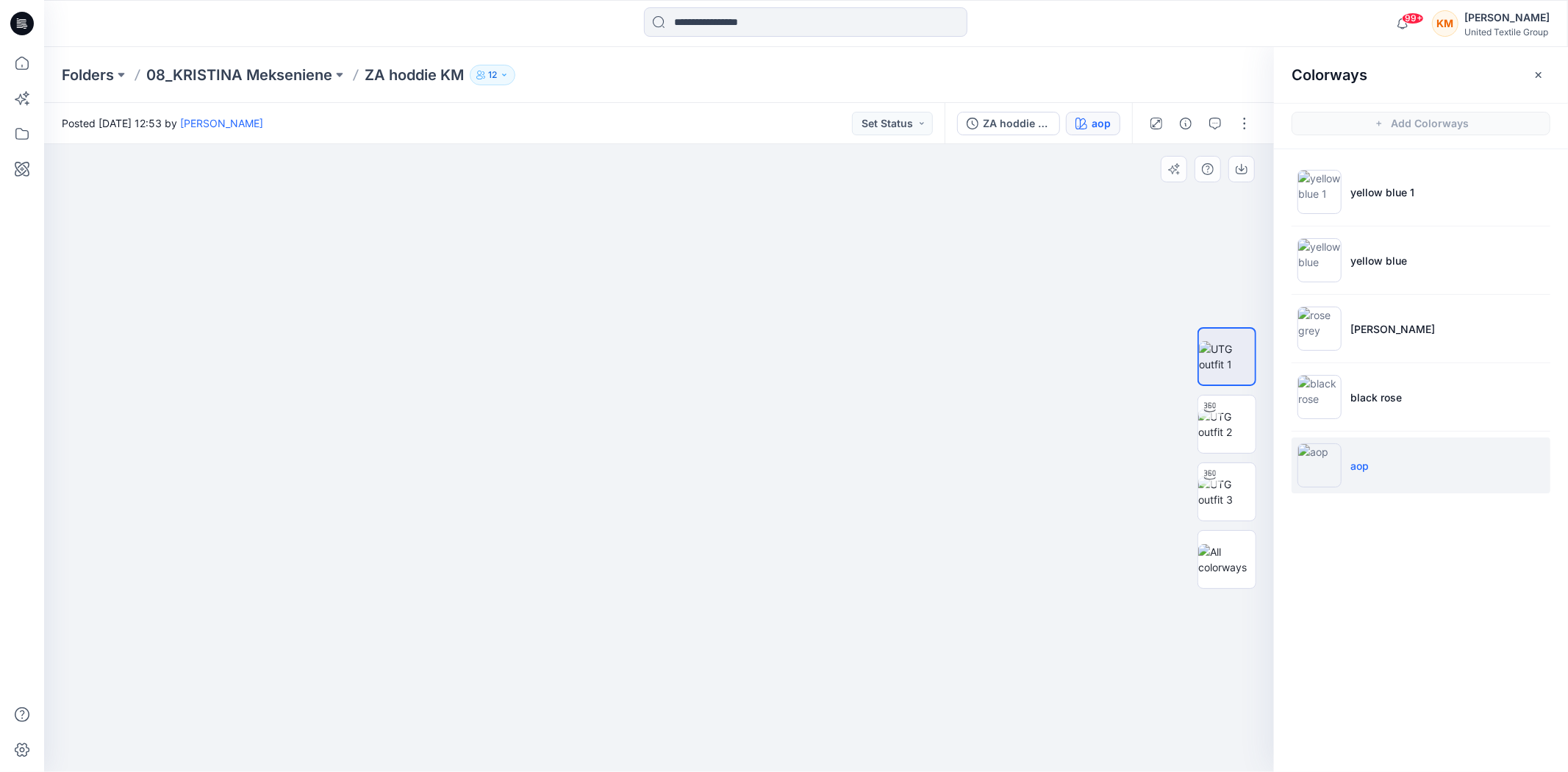
drag, startPoint x: 639, startPoint y: 291, endPoint x: 658, endPoint y: 442, distance: 152.2
click at [658, 442] on img at bounding box center [678, 308] width 1529 height 928
click at [18, 62] on icon at bounding box center [22, 63] width 32 height 32
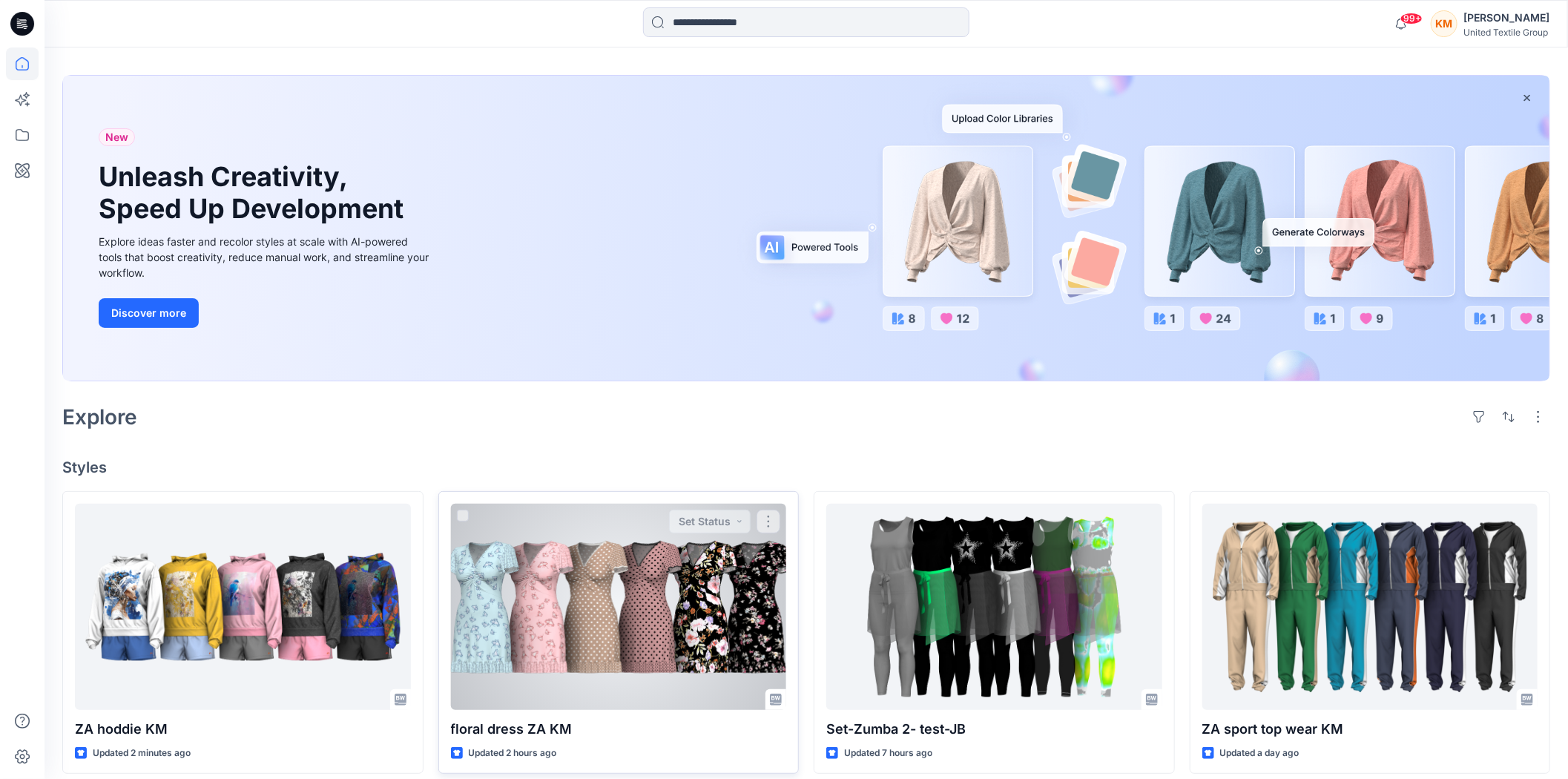
scroll to position [82, 0]
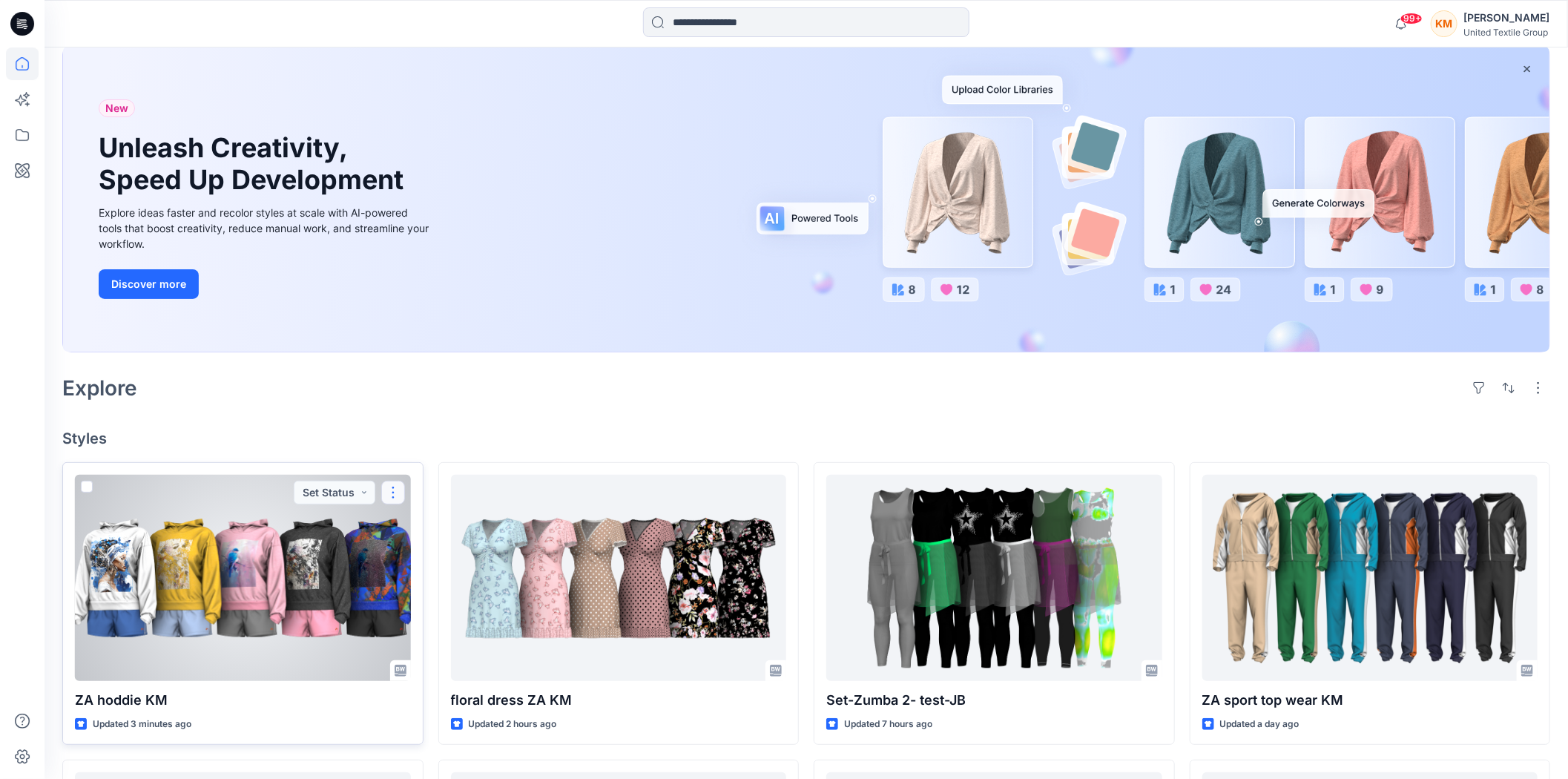
click at [396, 487] on button "button" at bounding box center [393, 493] width 23 height 23
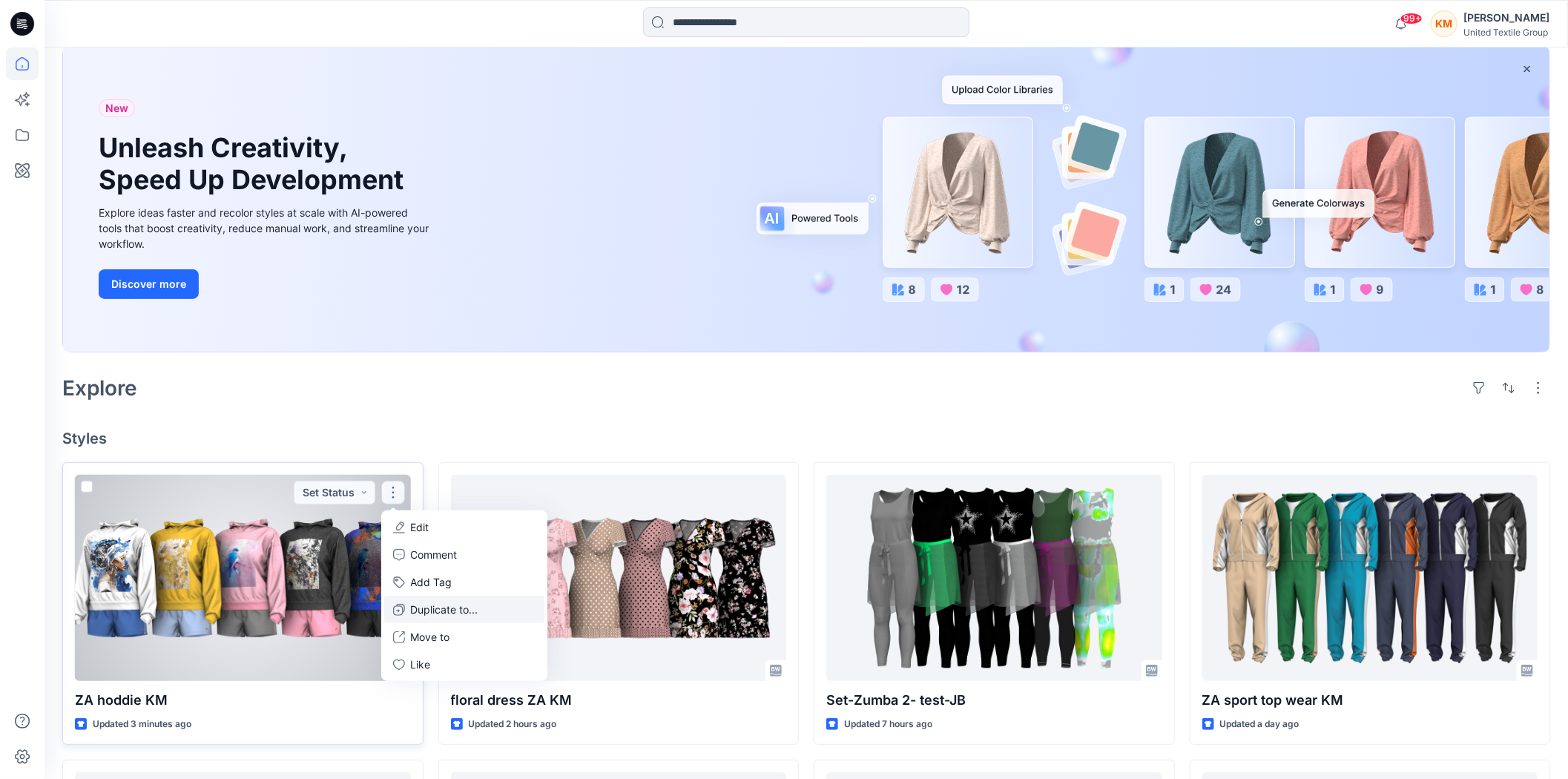
click at [431, 610] on p "Duplicate to..." at bounding box center [445, 609] width 68 height 16
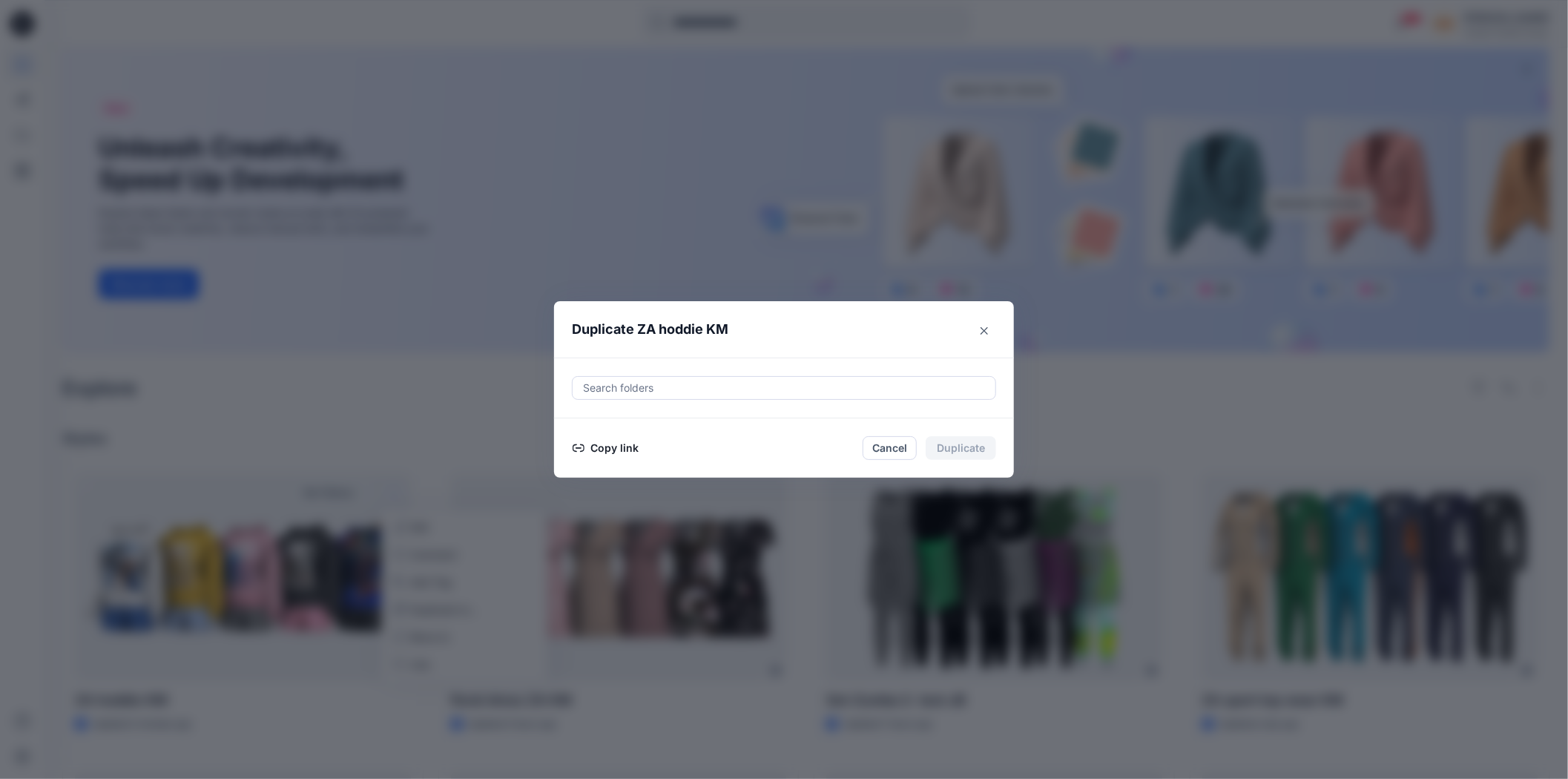
drag, startPoint x: 624, startPoint y: 446, endPoint x: 725, endPoint y: 596, distance: 180.8
click at [623, 446] on button "Copy link" at bounding box center [606, 447] width 68 height 18
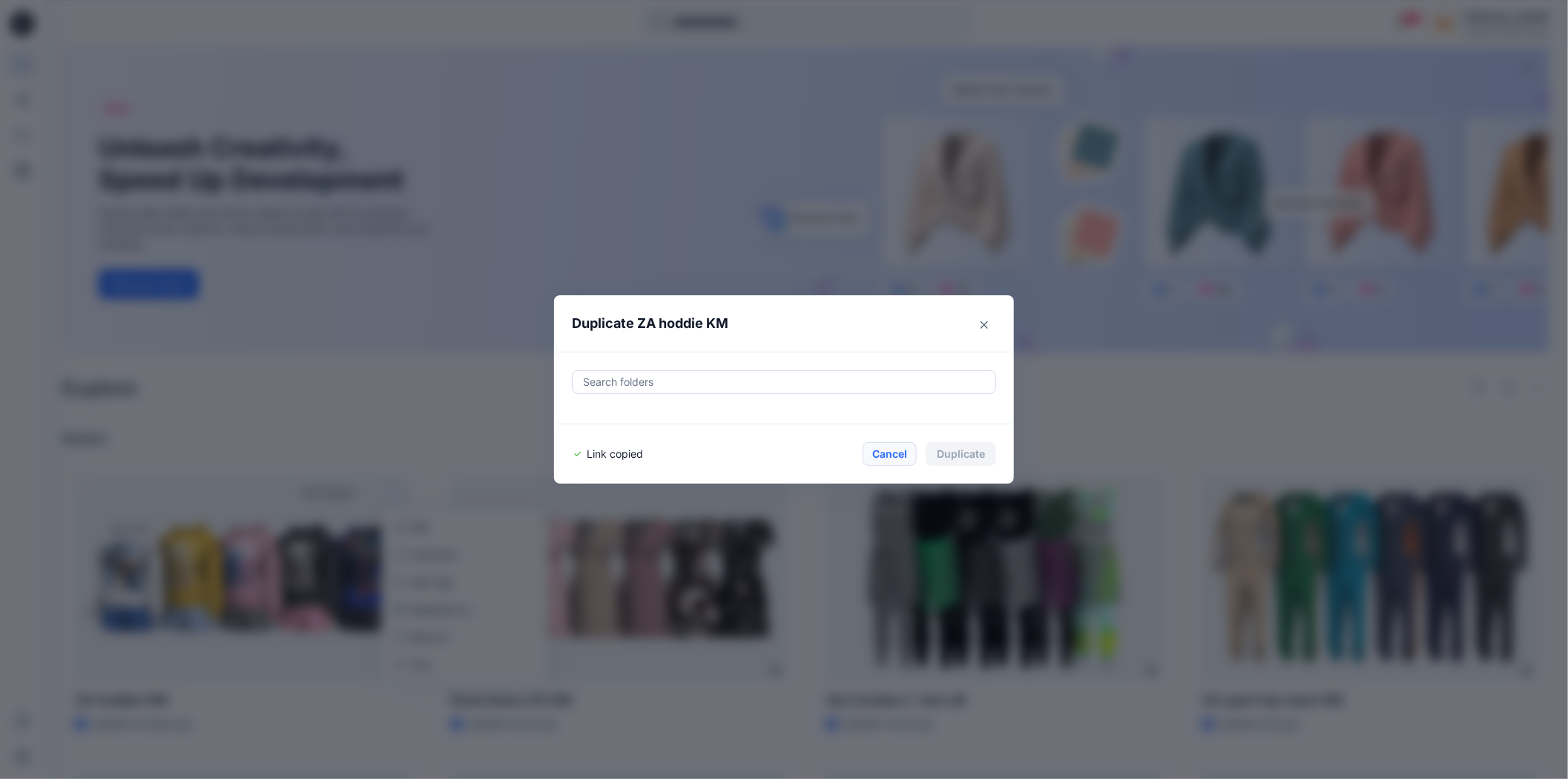
click at [891, 454] on button "Cancel" at bounding box center [890, 454] width 54 height 23
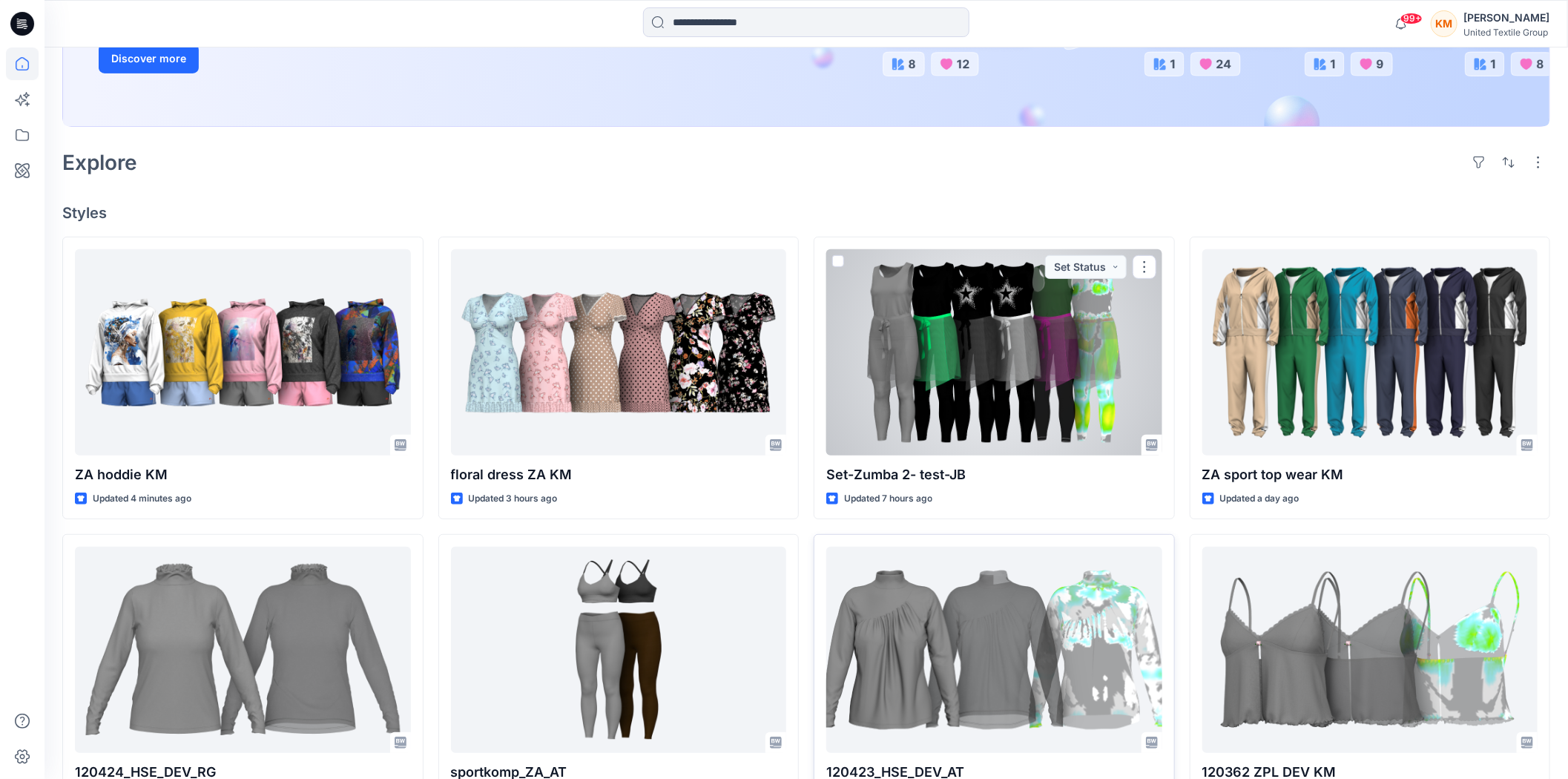
scroll to position [329, 0]
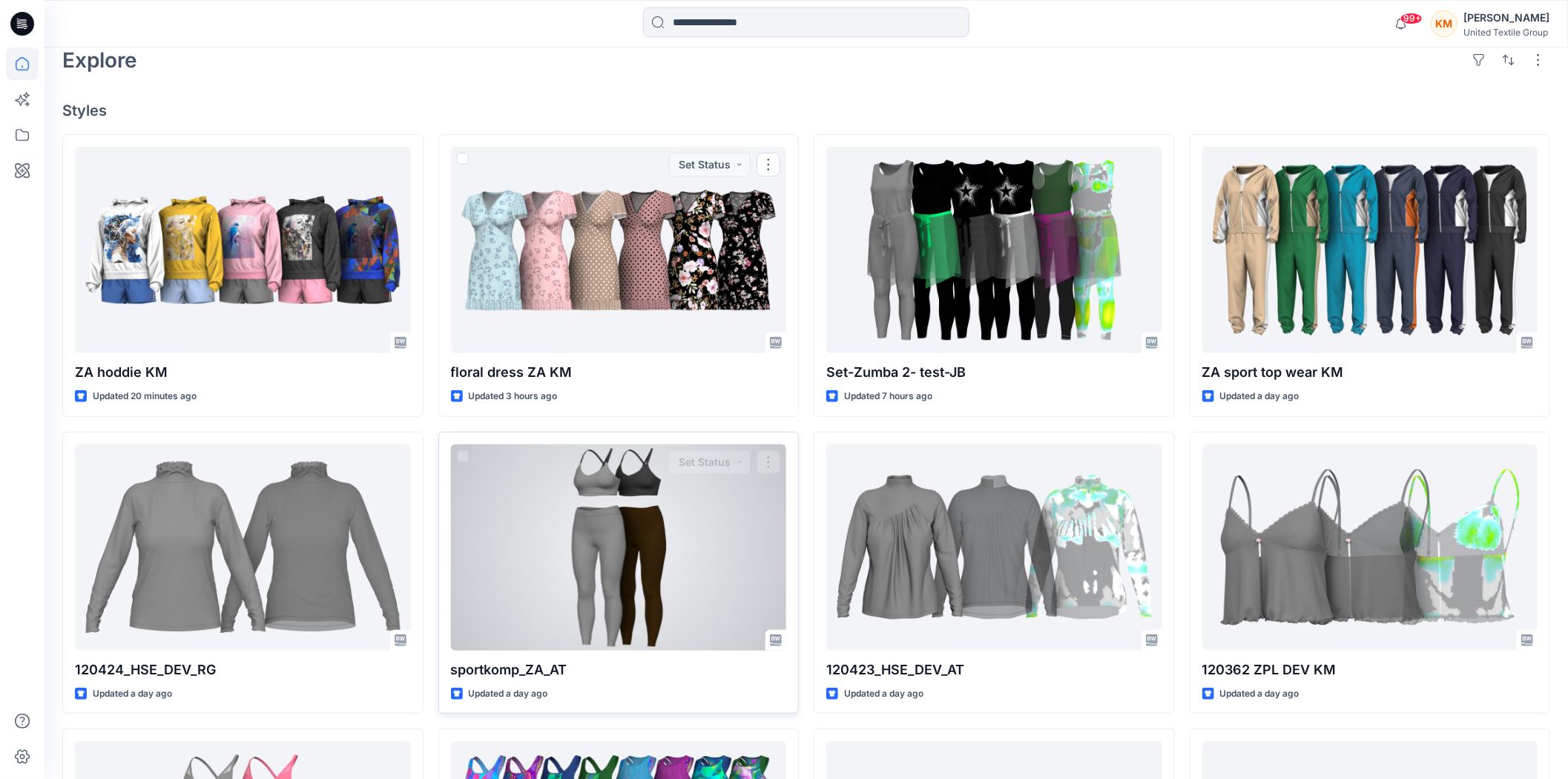
scroll to position [411, 0]
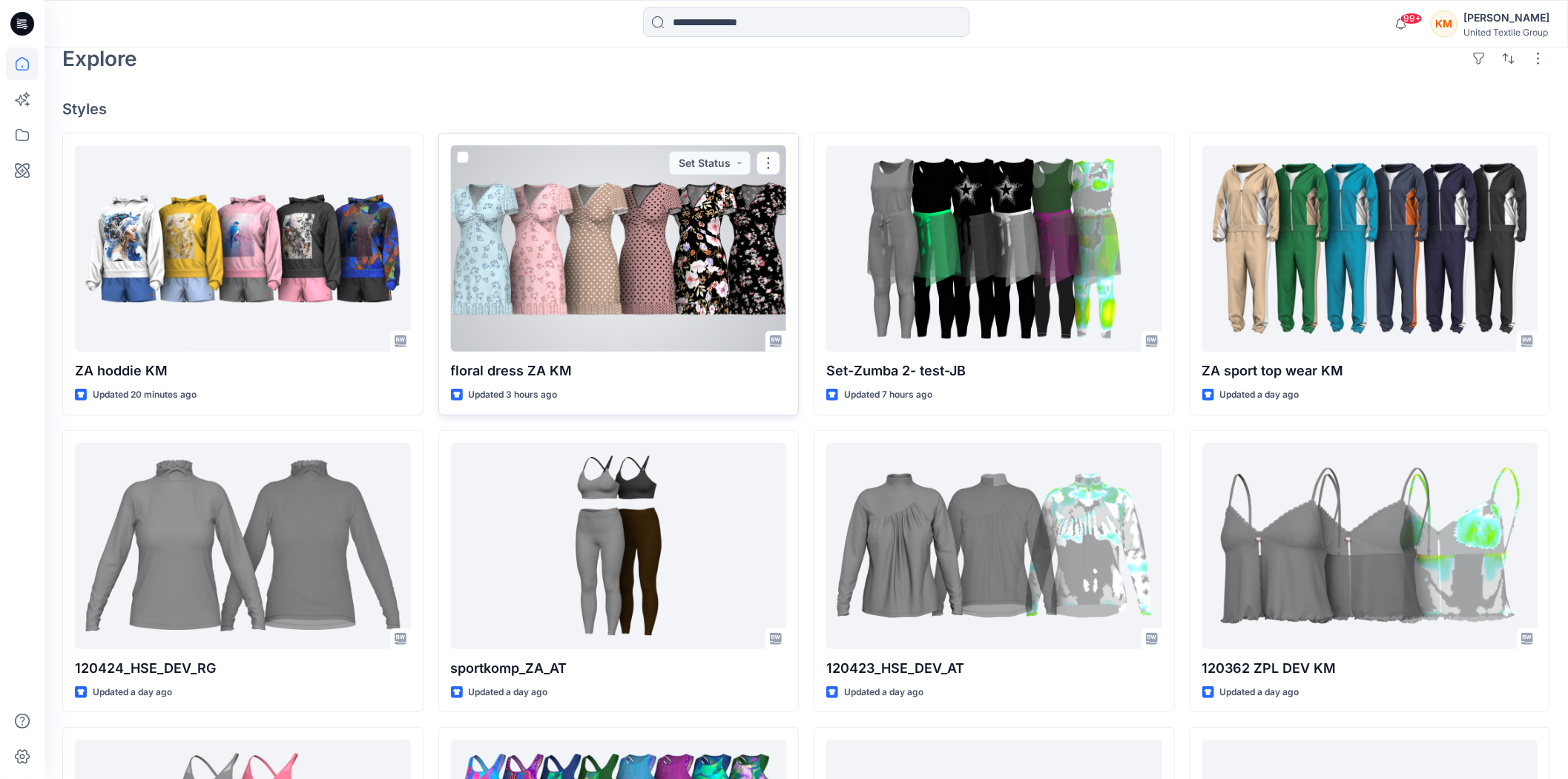
click at [565, 248] on div at bounding box center [618, 249] width 336 height 206
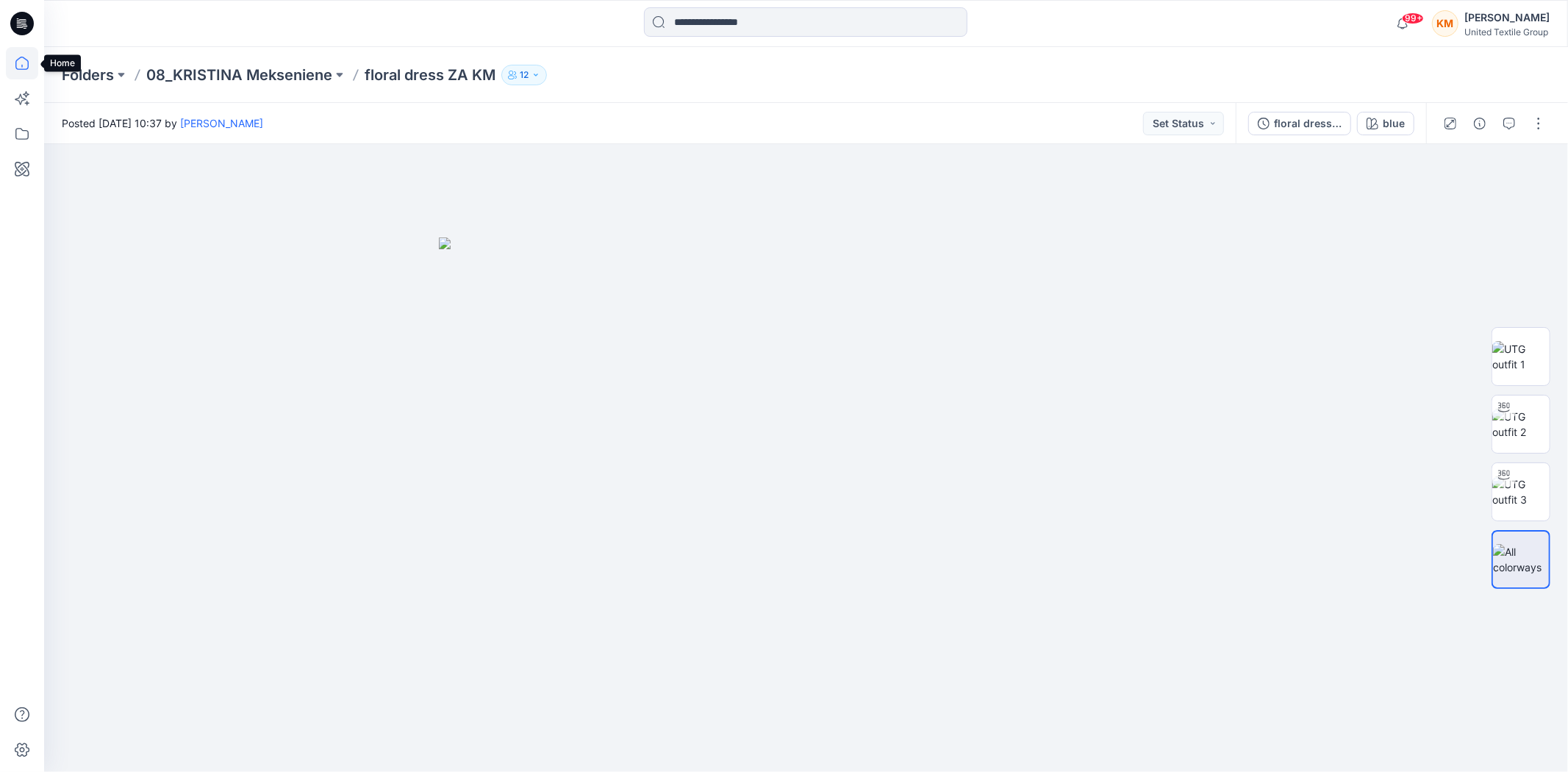
click at [21, 62] on icon at bounding box center [22, 63] width 32 height 32
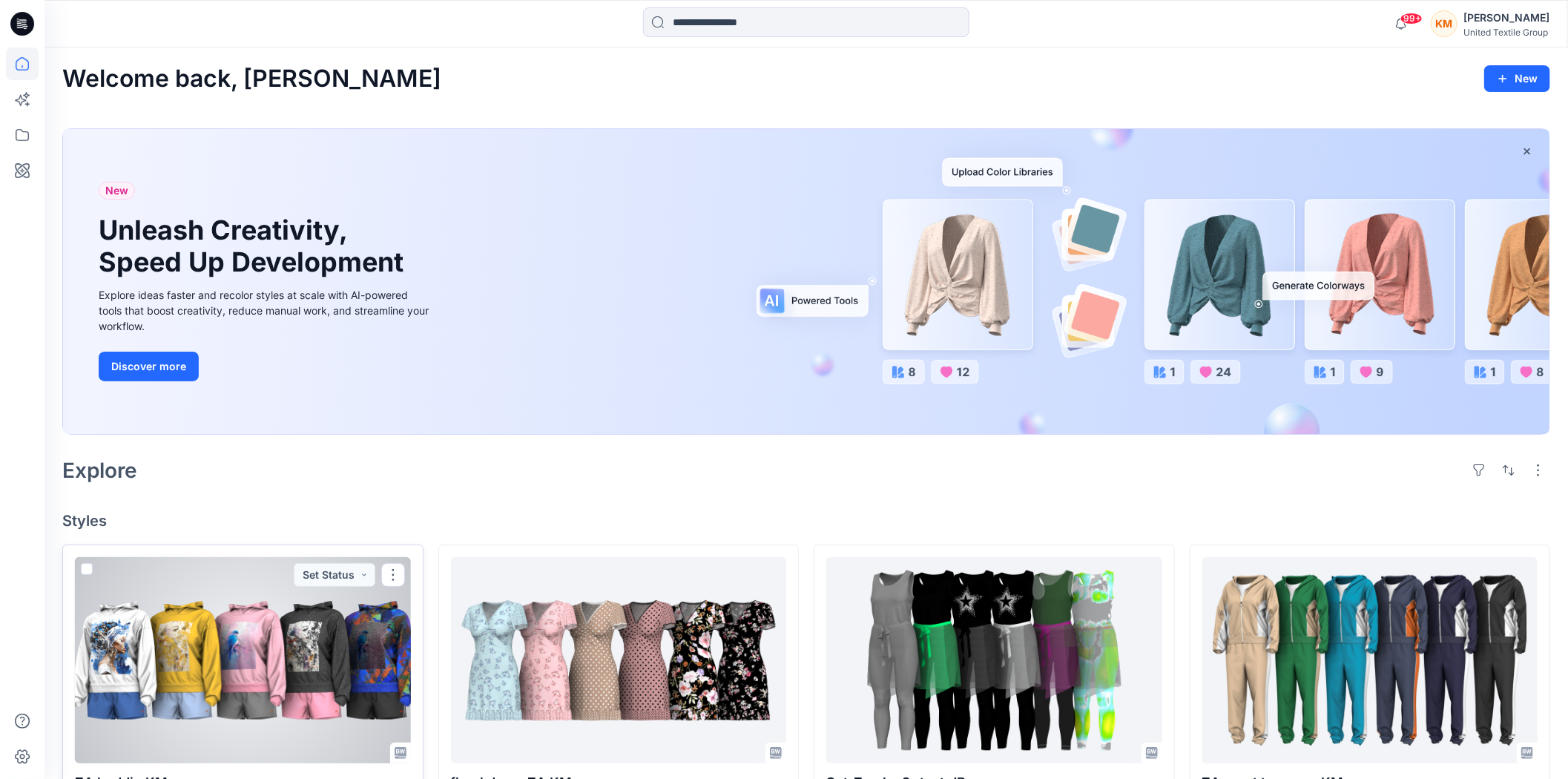
click at [277, 611] on div at bounding box center [242, 660] width 336 height 206
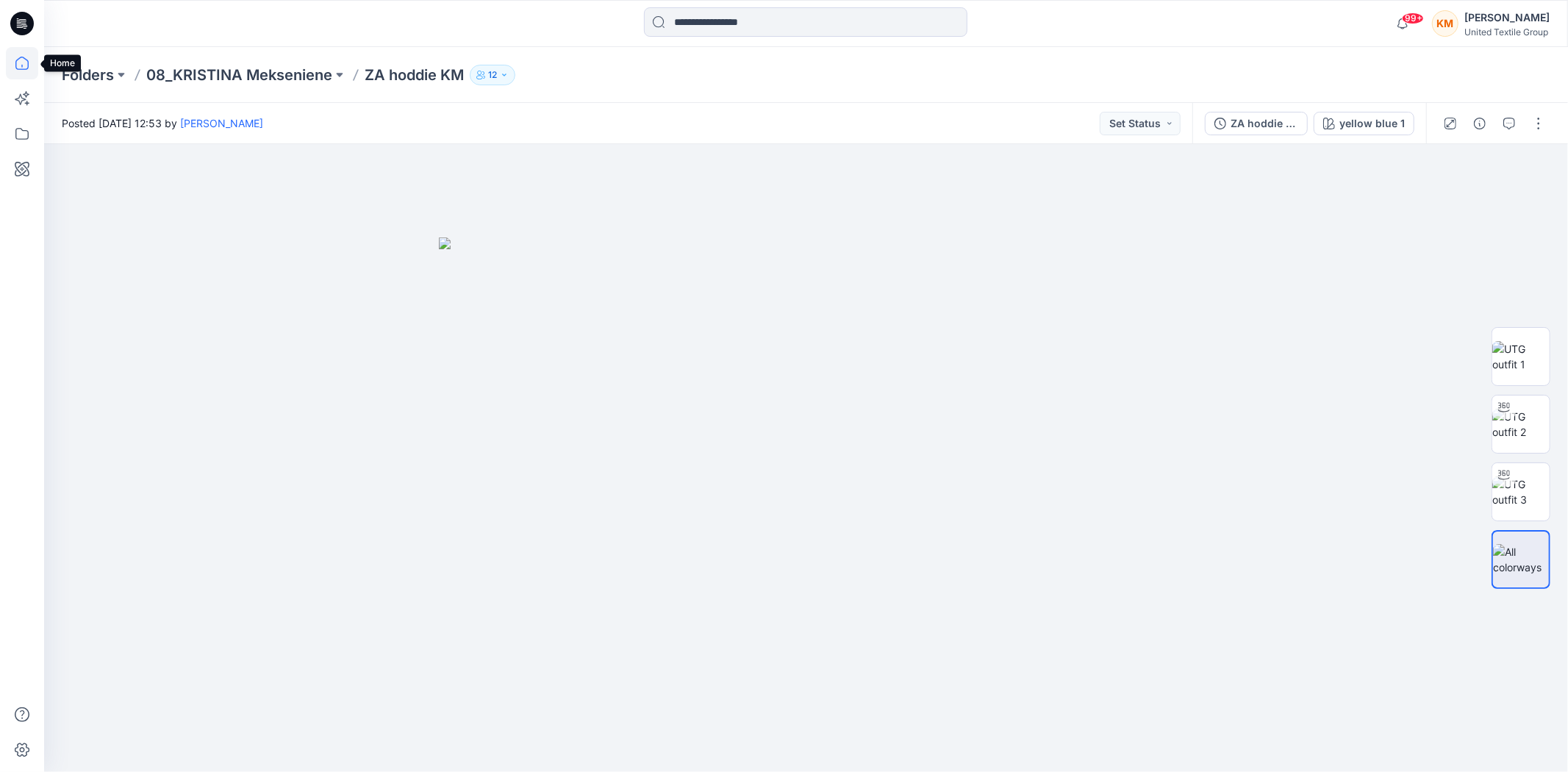
click at [16, 55] on icon at bounding box center [22, 63] width 32 height 32
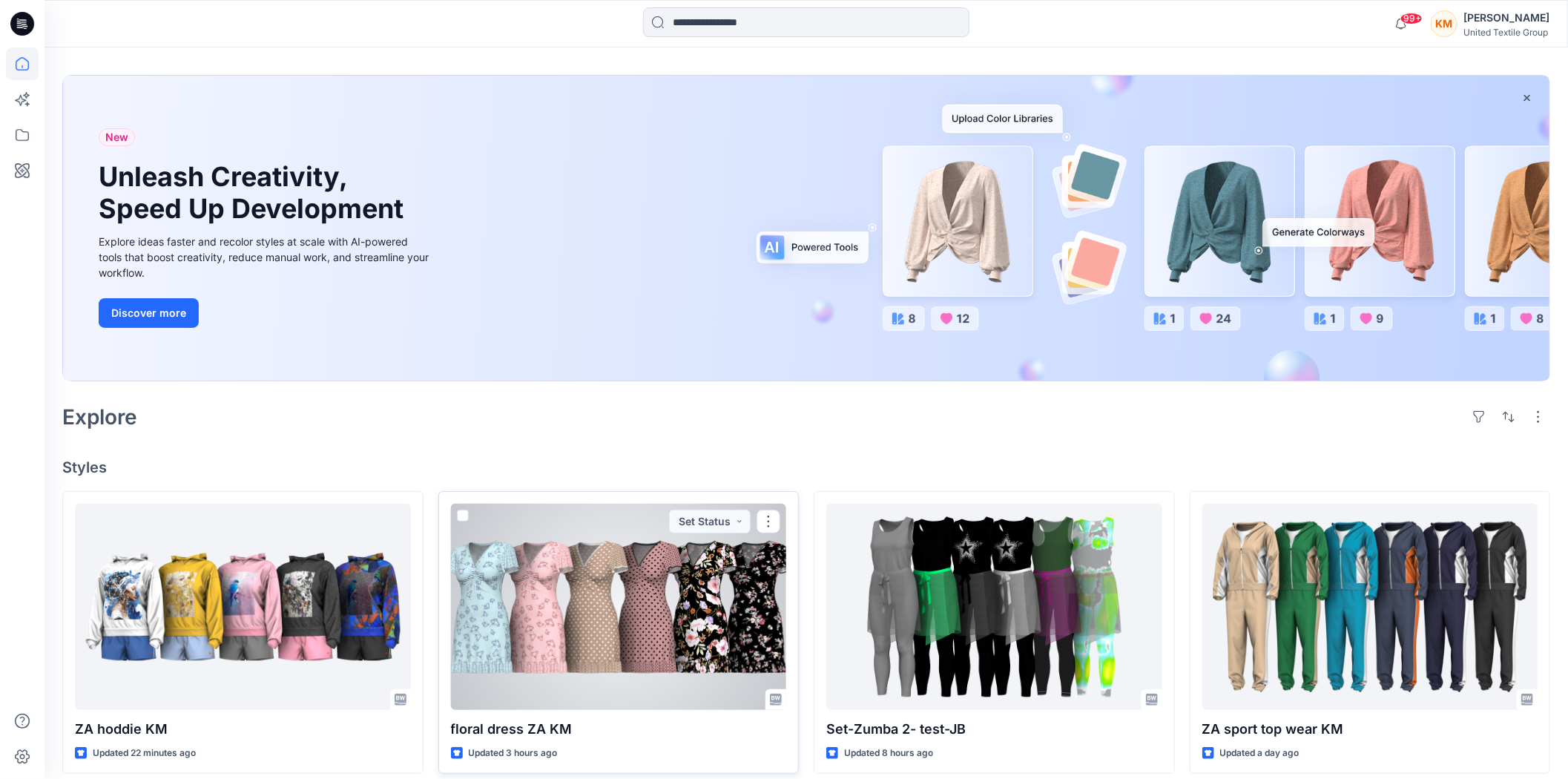
scroll to position [82, 0]
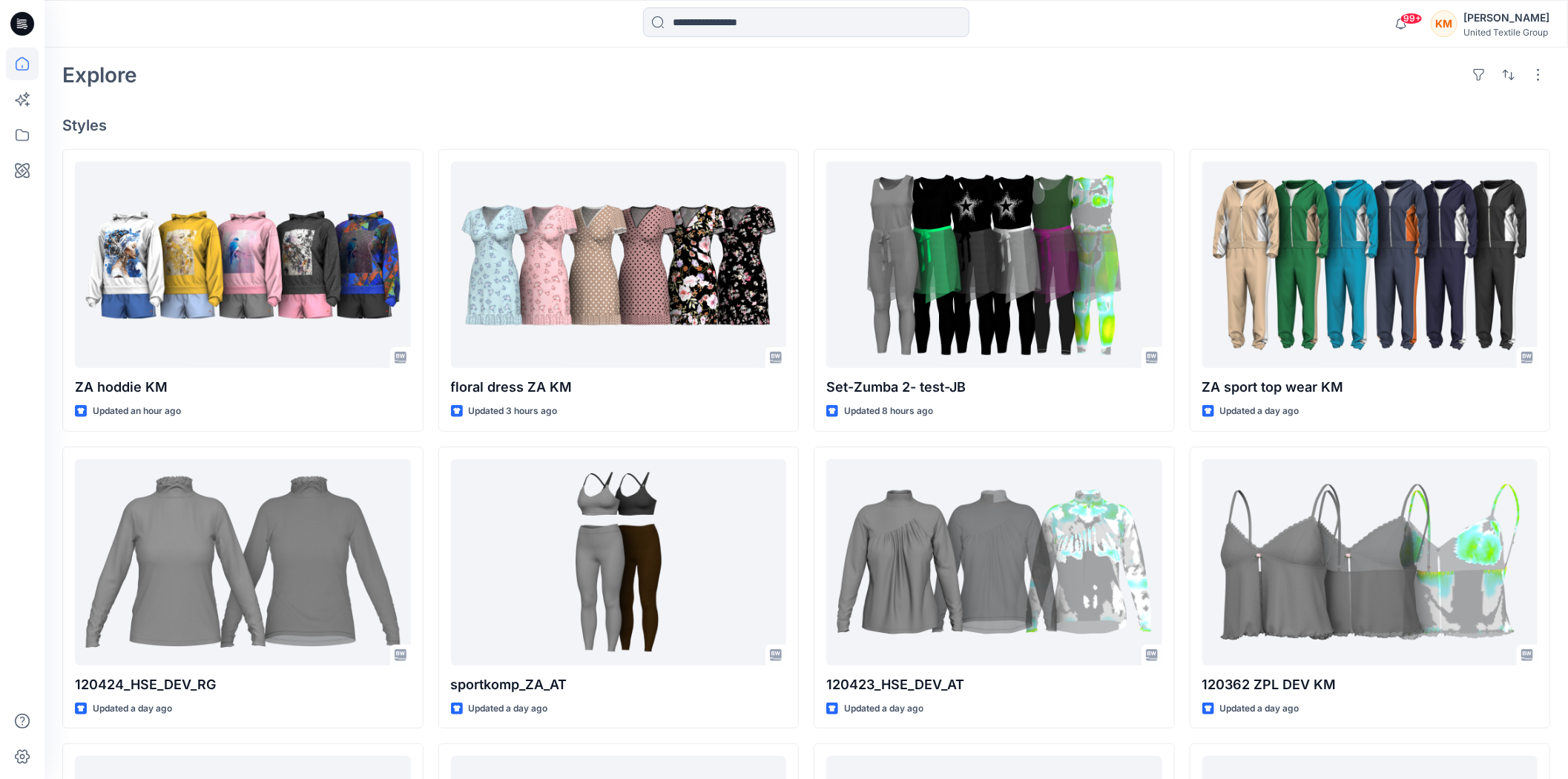
scroll to position [411, 0]
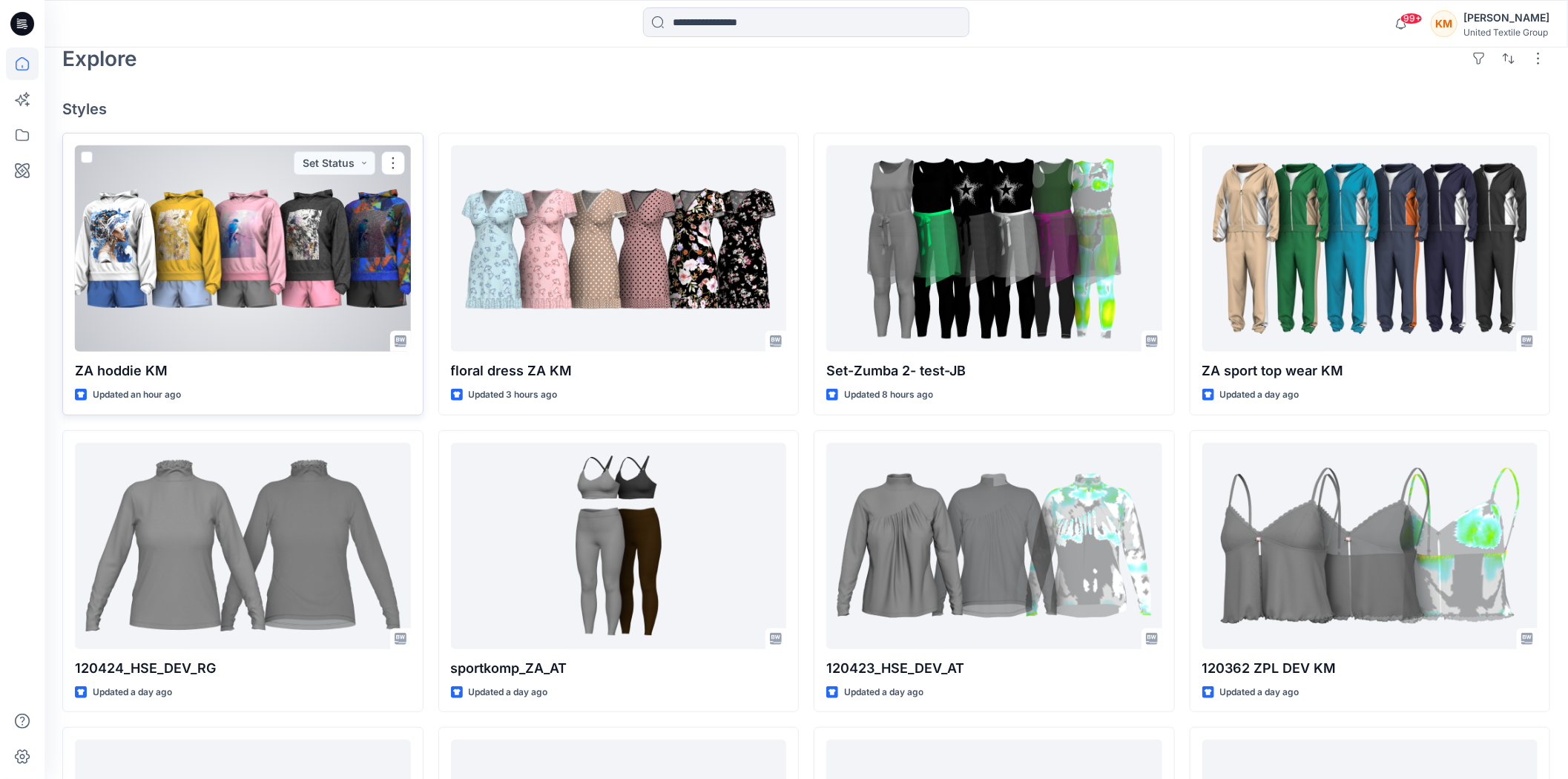
click at [282, 255] on div at bounding box center [242, 249] width 336 height 206
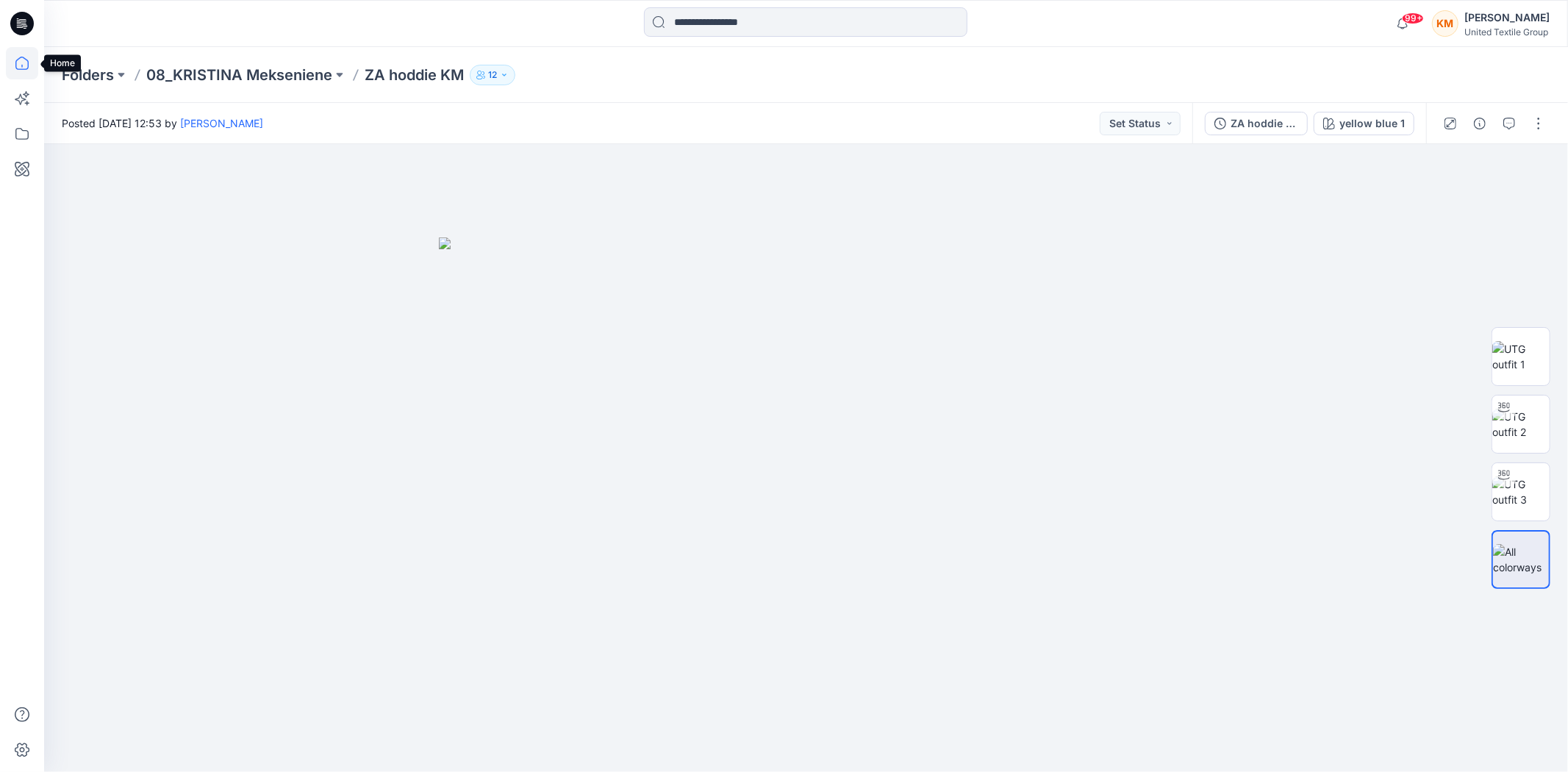
click at [25, 62] on icon at bounding box center [22, 63] width 32 height 32
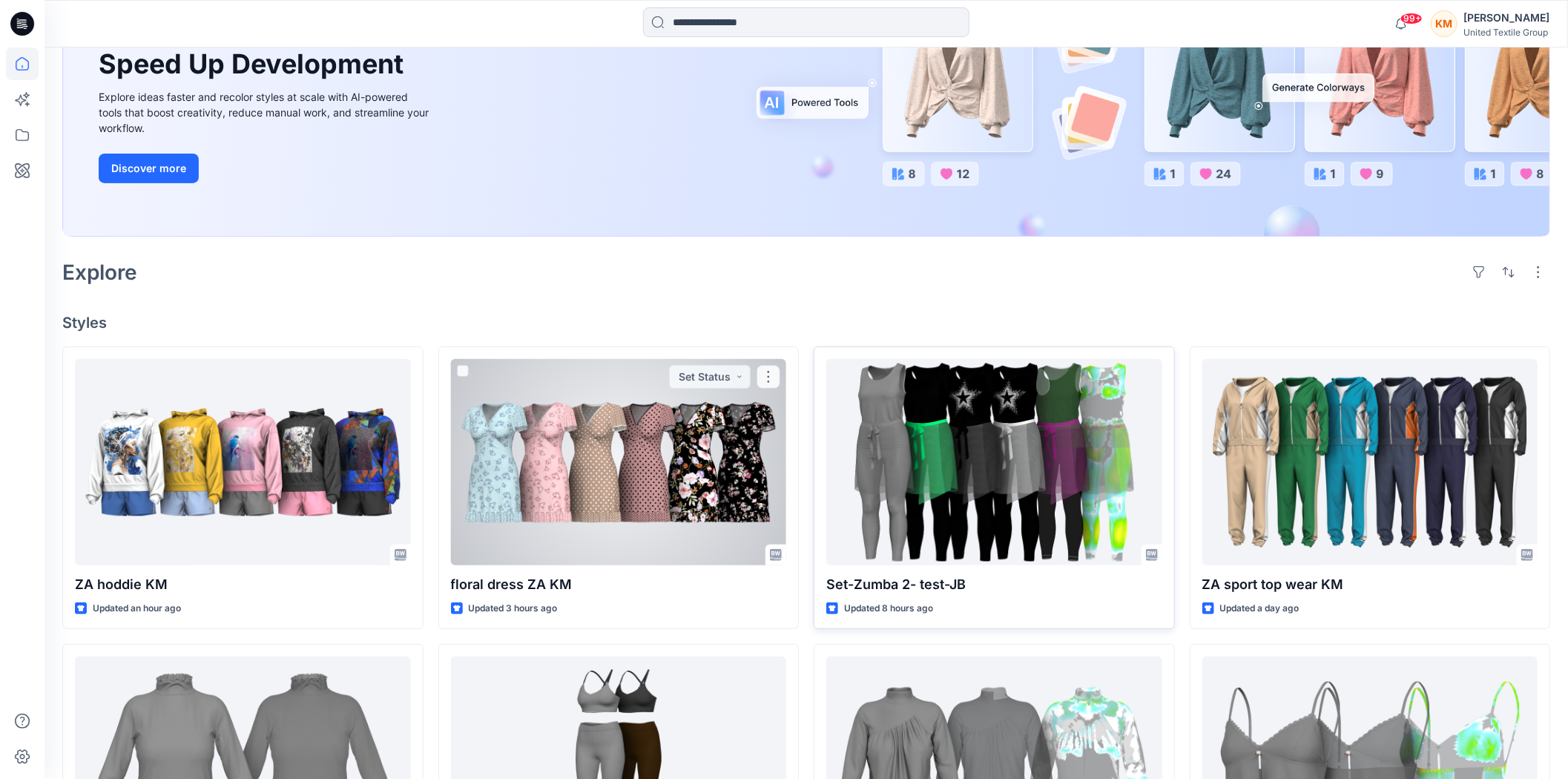
scroll to position [247, 0]
